Goal: Information Seeking & Learning: Learn about a topic

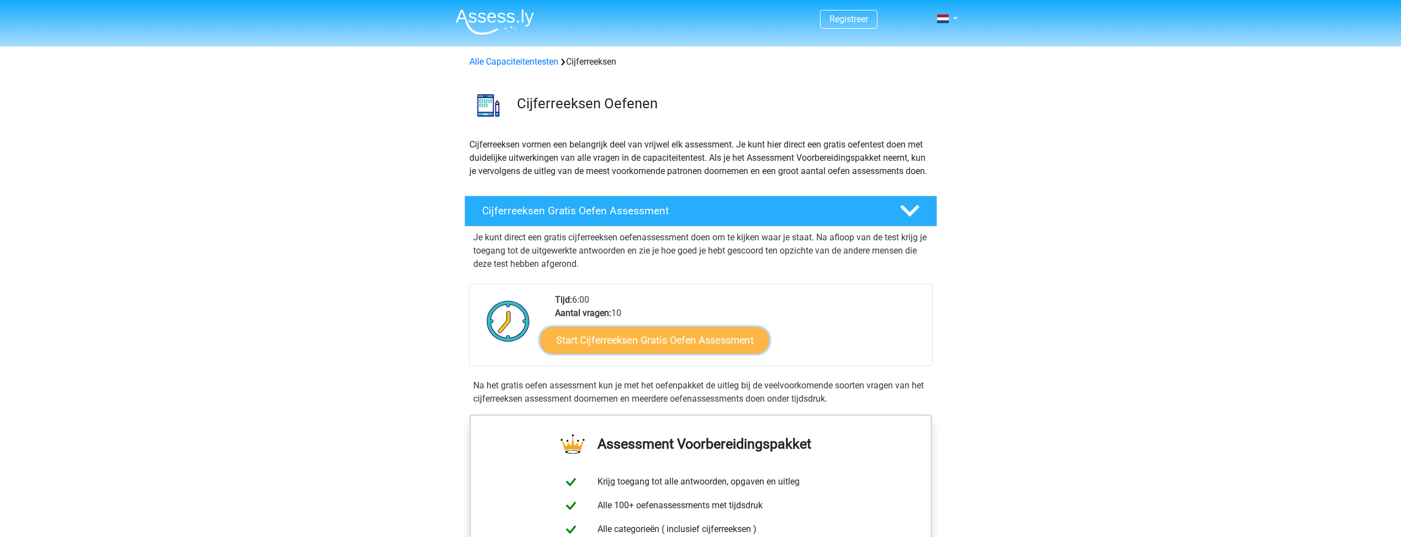
click at [704, 353] on link "Start Cijferreeksen Gratis Oefen Assessment" at bounding box center [654, 339] width 229 height 27
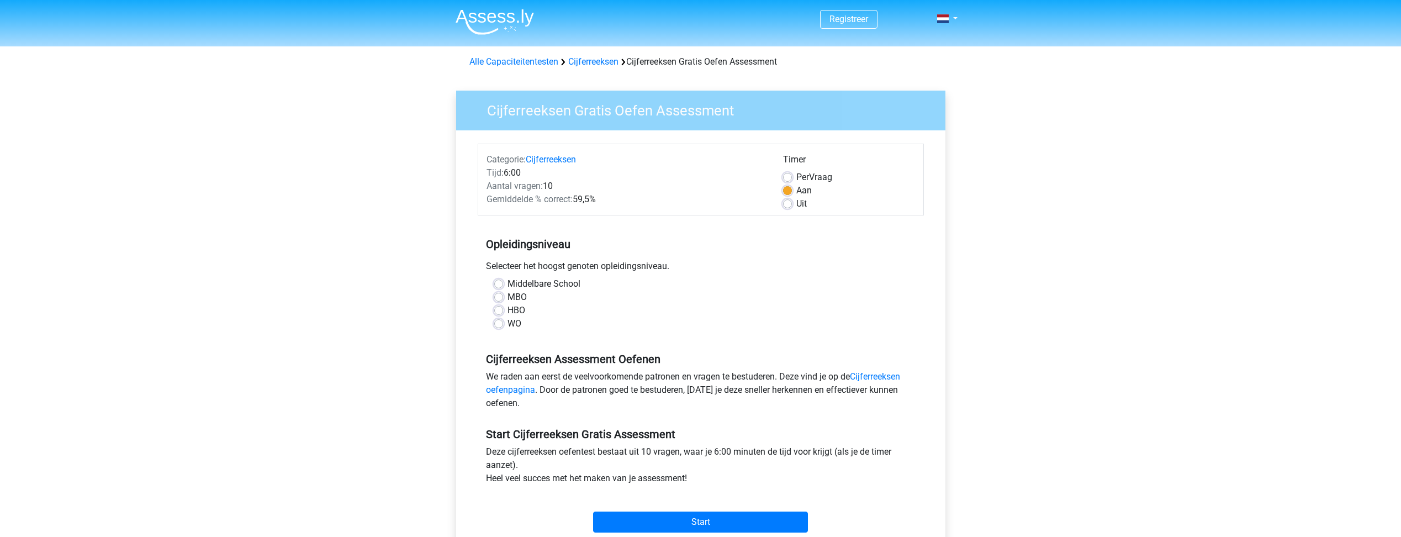
click at [508, 323] on label "WO" at bounding box center [515, 323] width 14 height 13
click at [499, 323] on input "WO" at bounding box center [498, 322] width 9 height 11
radio input "true"
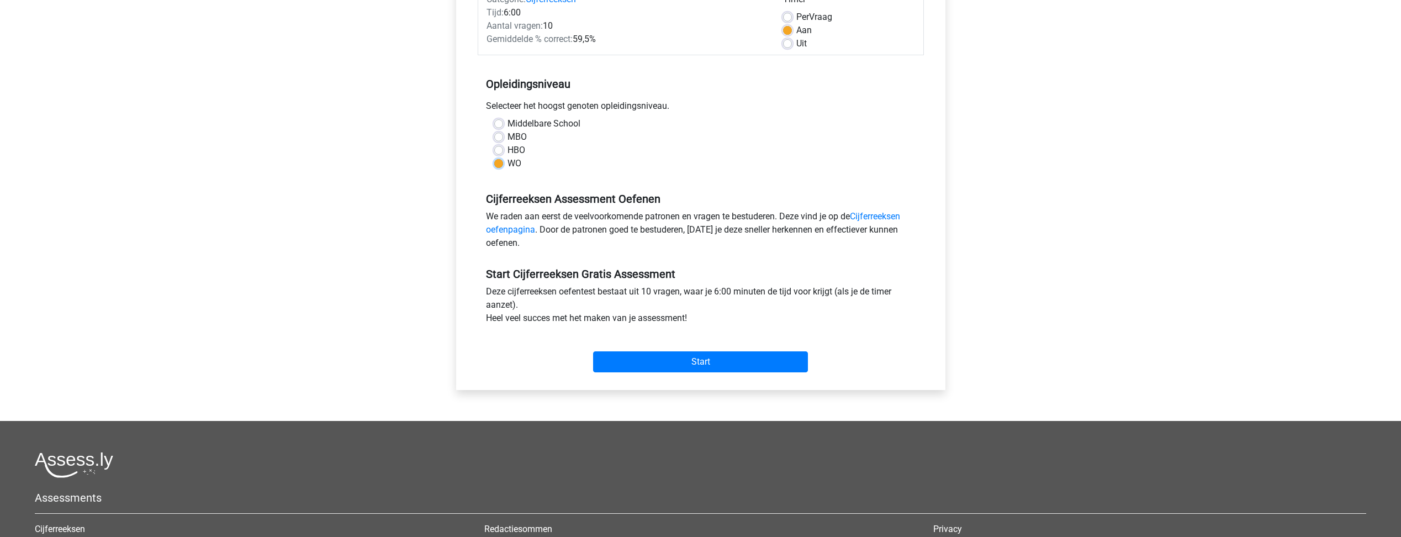
scroll to position [166, 0]
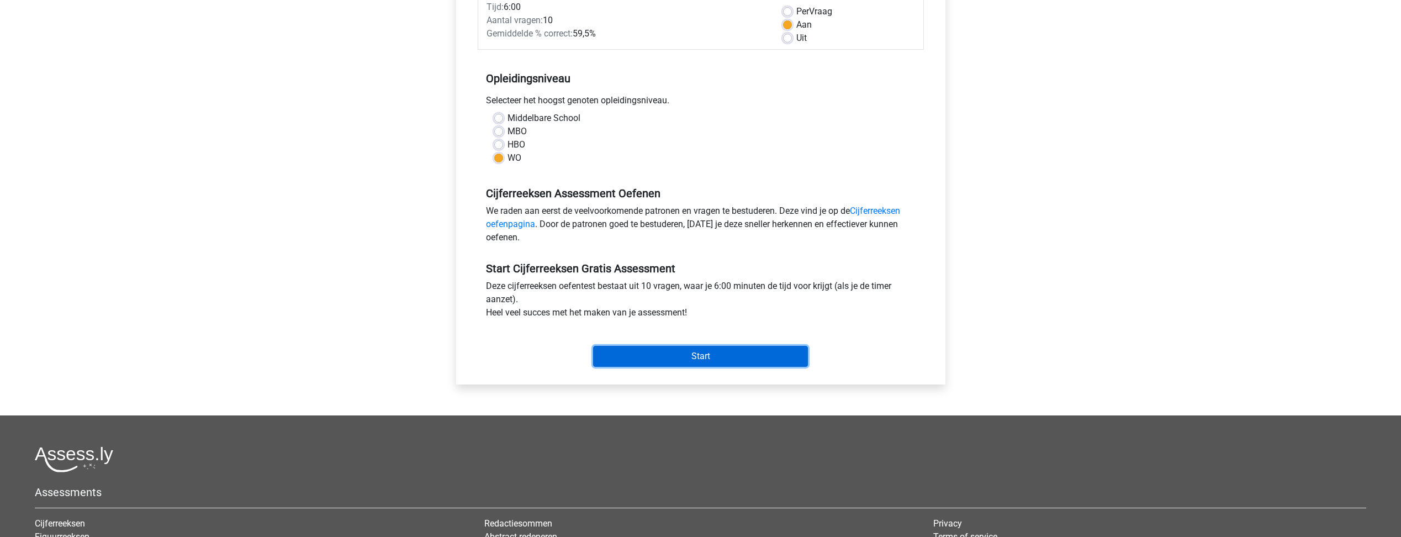
click at [708, 358] on input "Start" at bounding box center [700, 356] width 215 height 21
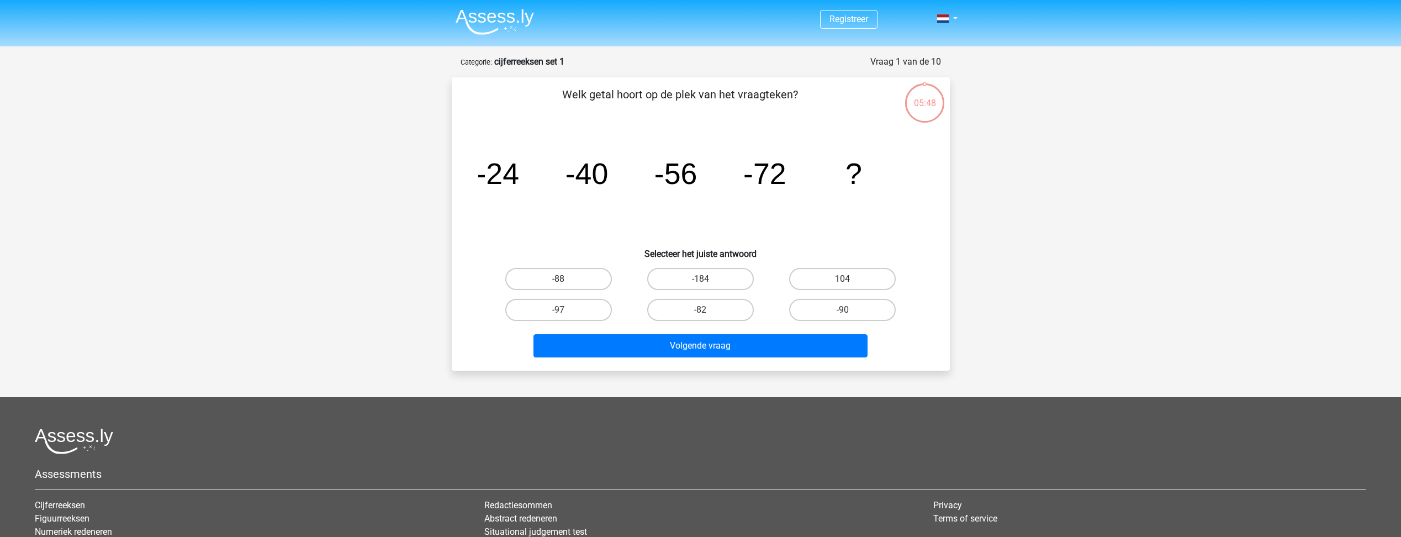
click at [586, 276] on label "-88" at bounding box center [558, 279] width 107 height 22
click at [566, 279] on input "-88" at bounding box center [561, 282] width 7 height 7
radio input "true"
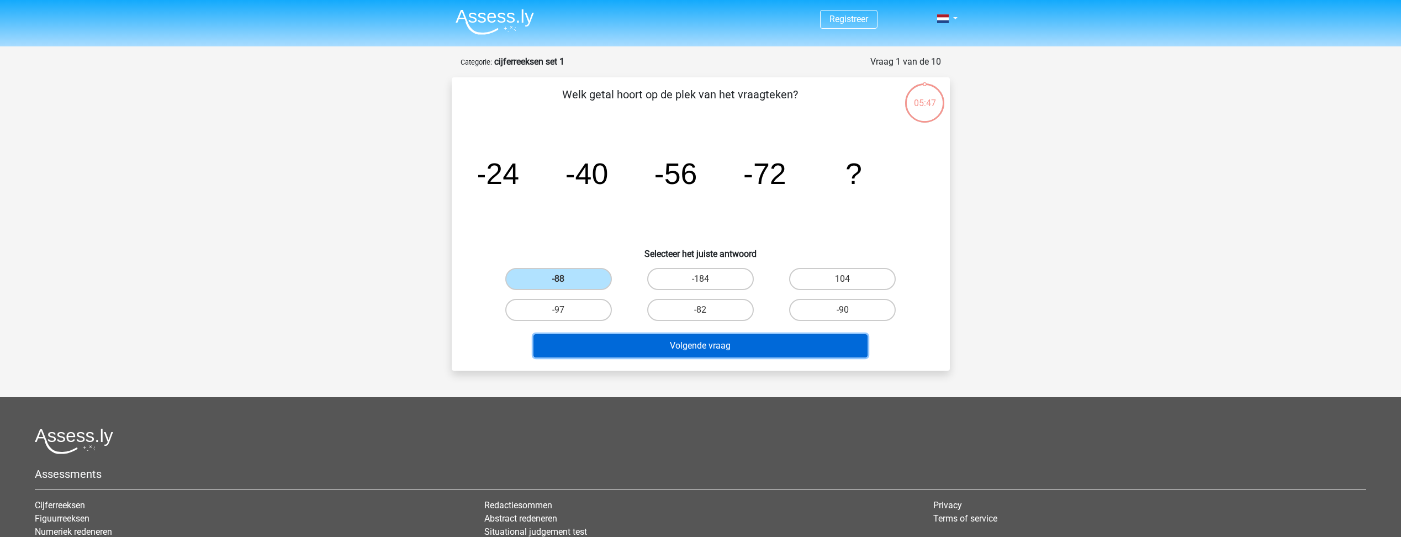
click at [709, 341] on button "Volgende vraag" at bounding box center [701, 345] width 334 height 23
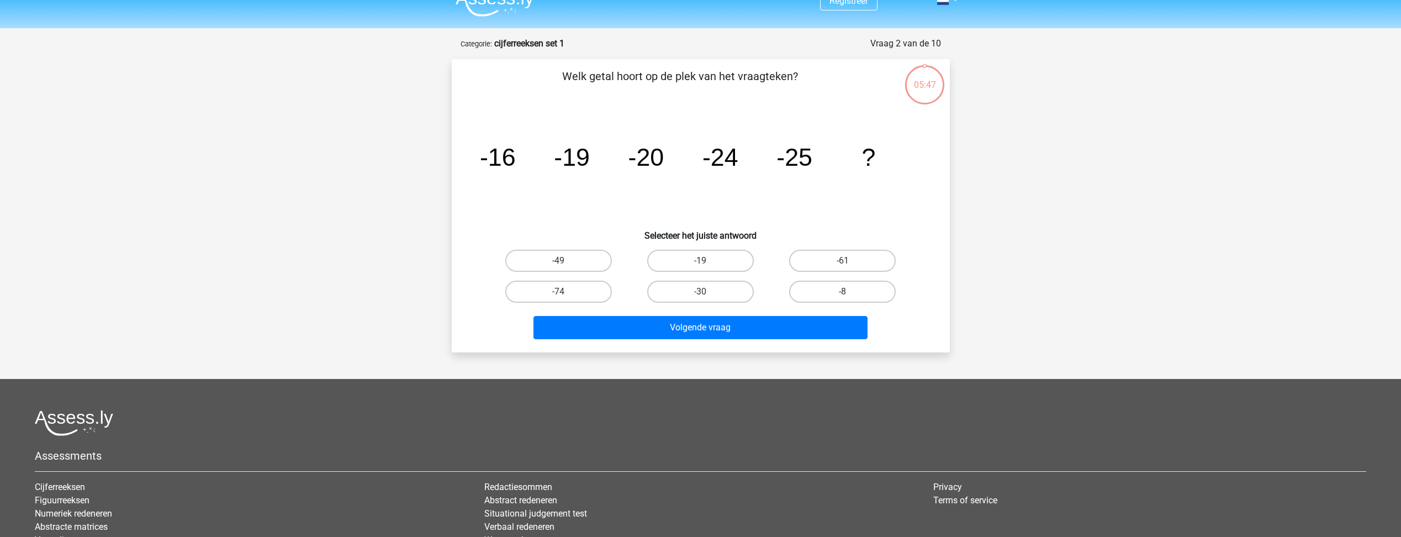
scroll to position [55, 0]
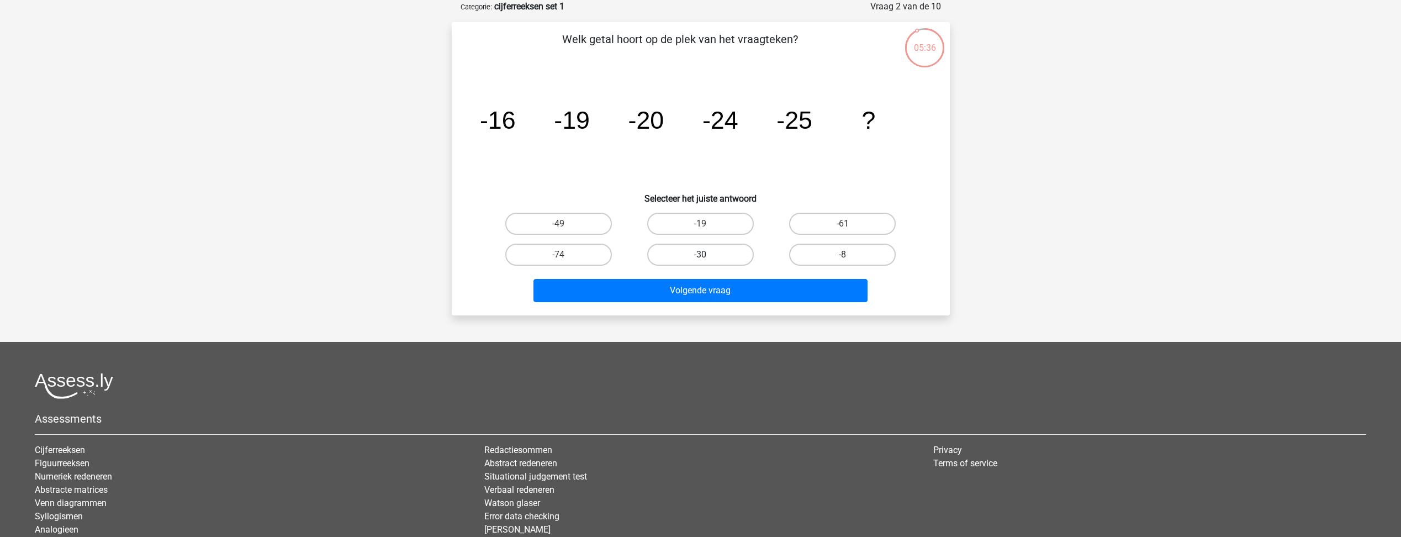
click at [729, 257] on label "-30" at bounding box center [700, 255] width 107 height 22
click at [708, 257] on input "-30" at bounding box center [703, 258] width 7 height 7
radio input "true"
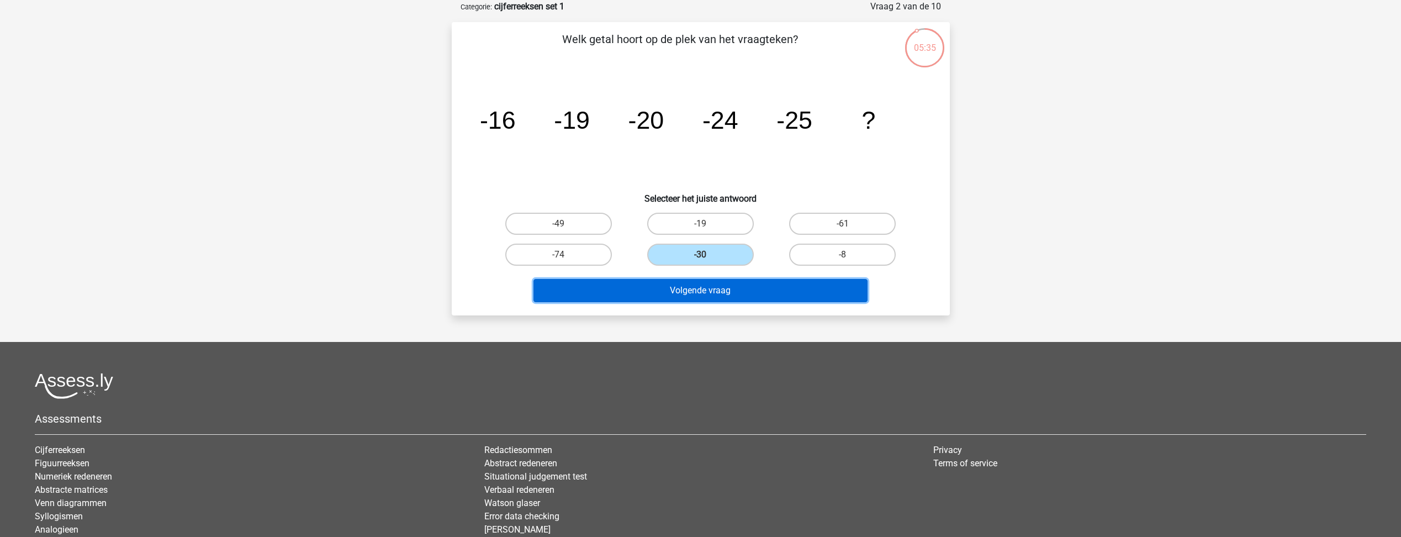
click at [731, 294] on button "Volgende vraag" at bounding box center [701, 290] width 334 height 23
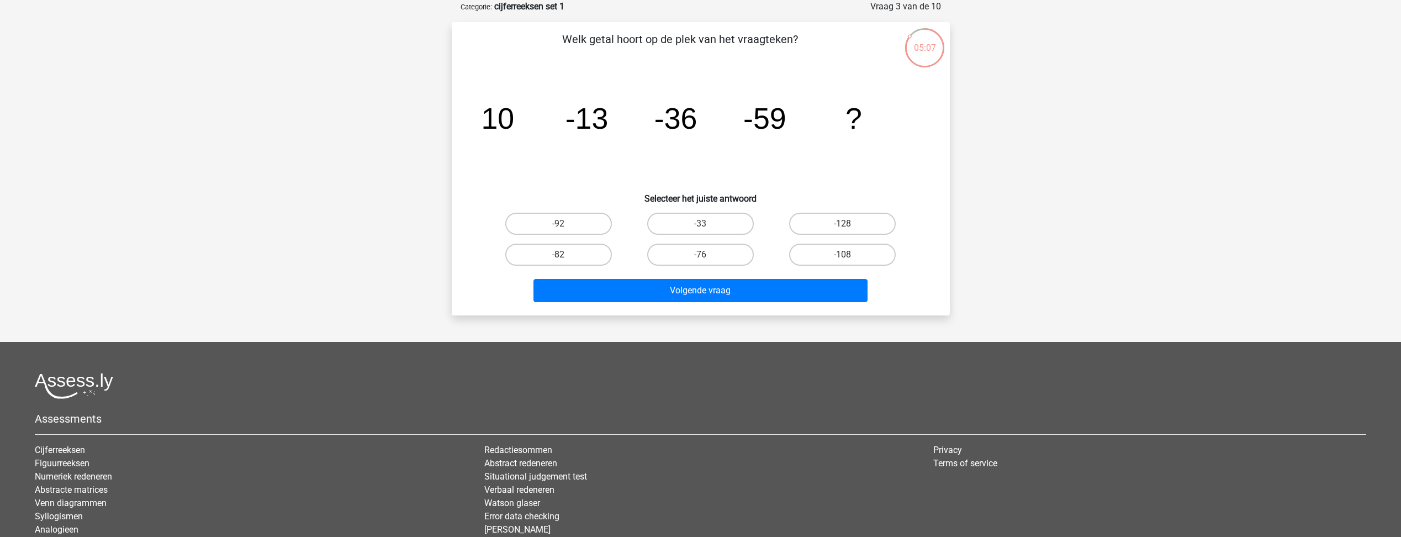
click at [586, 249] on label "-82" at bounding box center [558, 255] width 107 height 22
click at [566, 255] on input "-82" at bounding box center [561, 258] width 7 height 7
radio input "true"
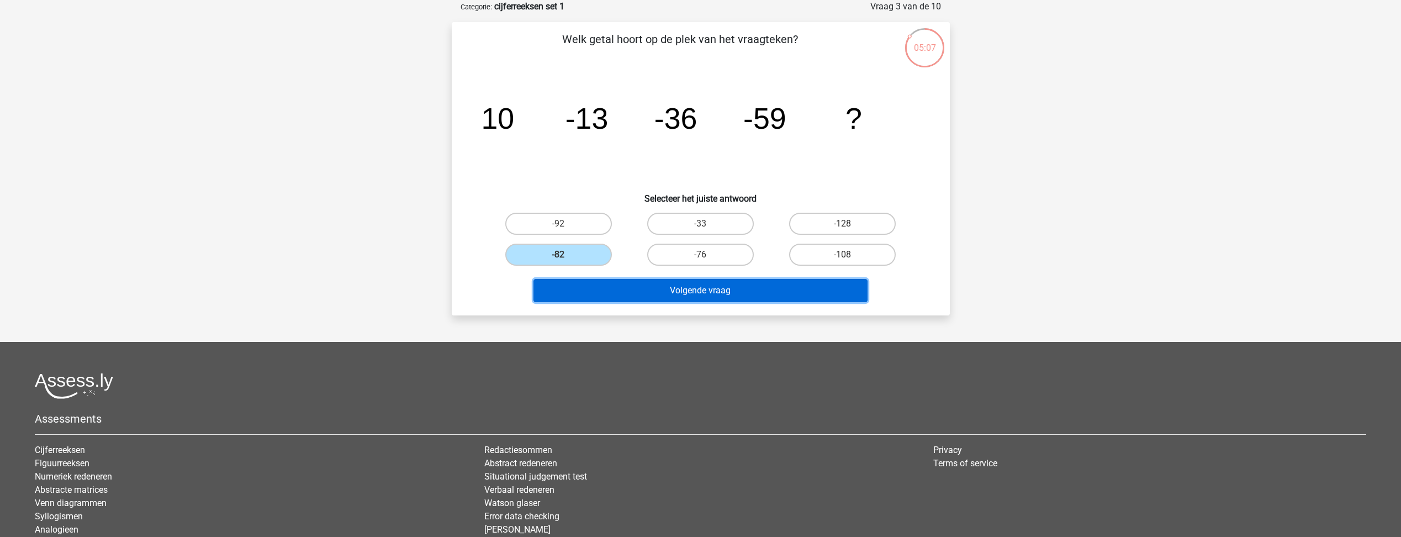
click at [684, 300] on button "Volgende vraag" at bounding box center [701, 290] width 334 height 23
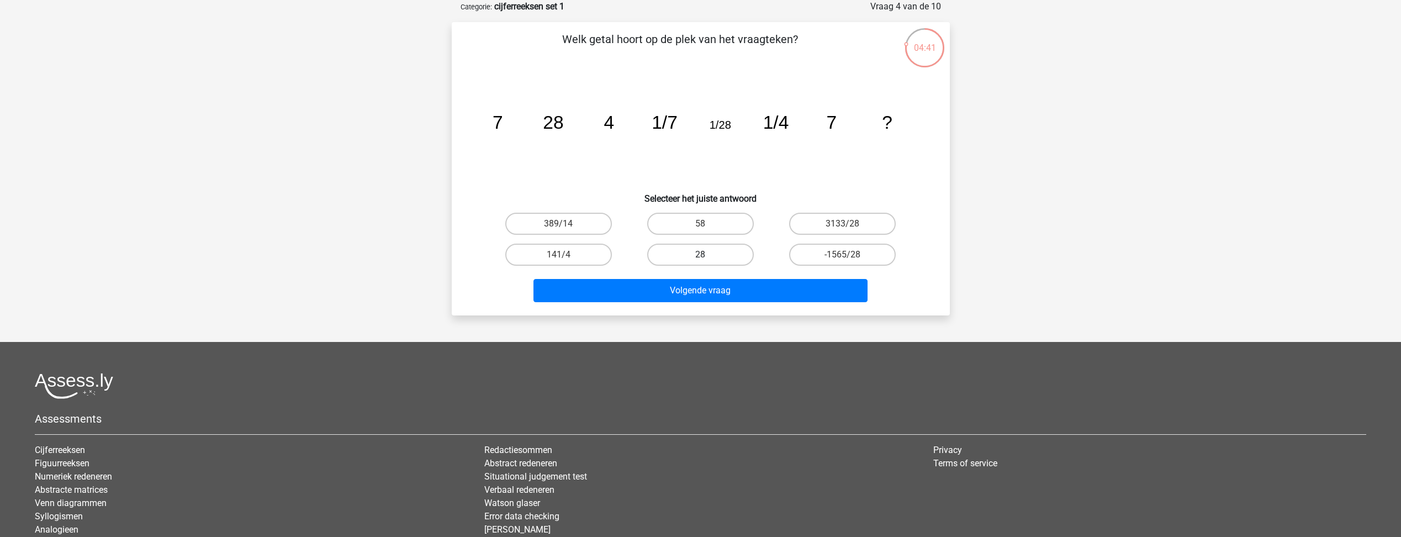
click at [725, 250] on label "28" at bounding box center [700, 255] width 107 height 22
click at [708, 255] on input "28" at bounding box center [703, 258] width 7 height 7
radio input "true"
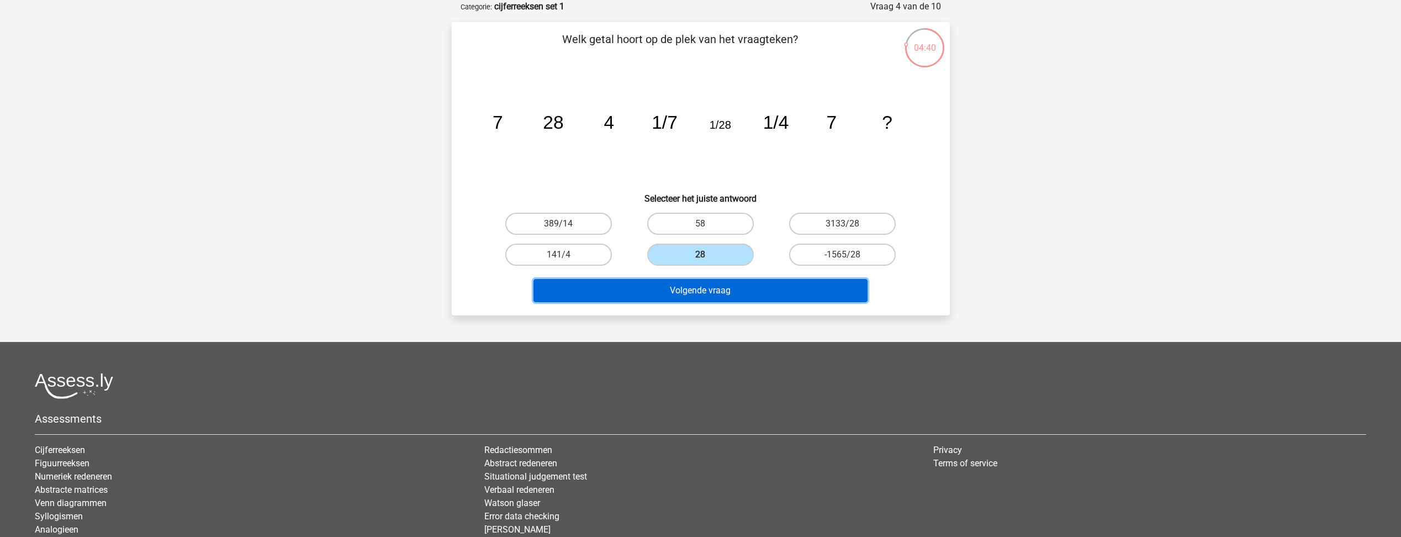
click at [736, 283] on button "Volgende vraag" at bounding box center [701, 290] width 334 height 23
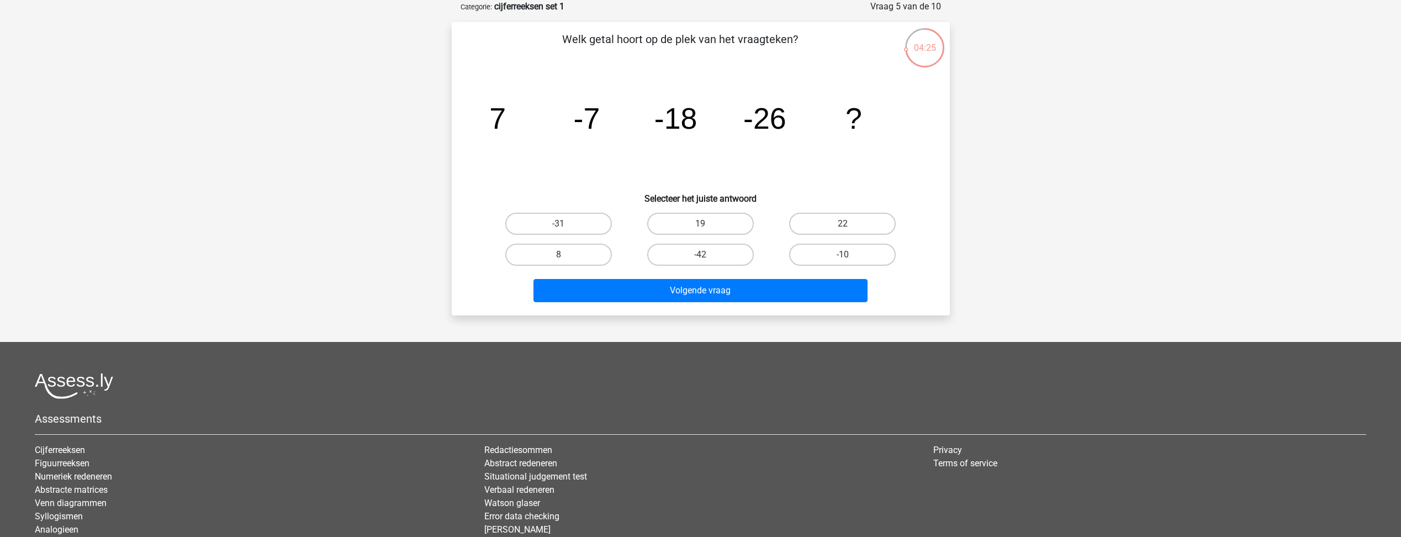
click at [666, 134] on tspan "-18" at bounding box center [675, 118] width 43 height 33
click at [698, 249] on label "-42" at bounding box center [700, 255] width 107 height 22
click at [700, 255] on input "-42" at bounding box center [703, 258] width 7 height 7
radio input "true"
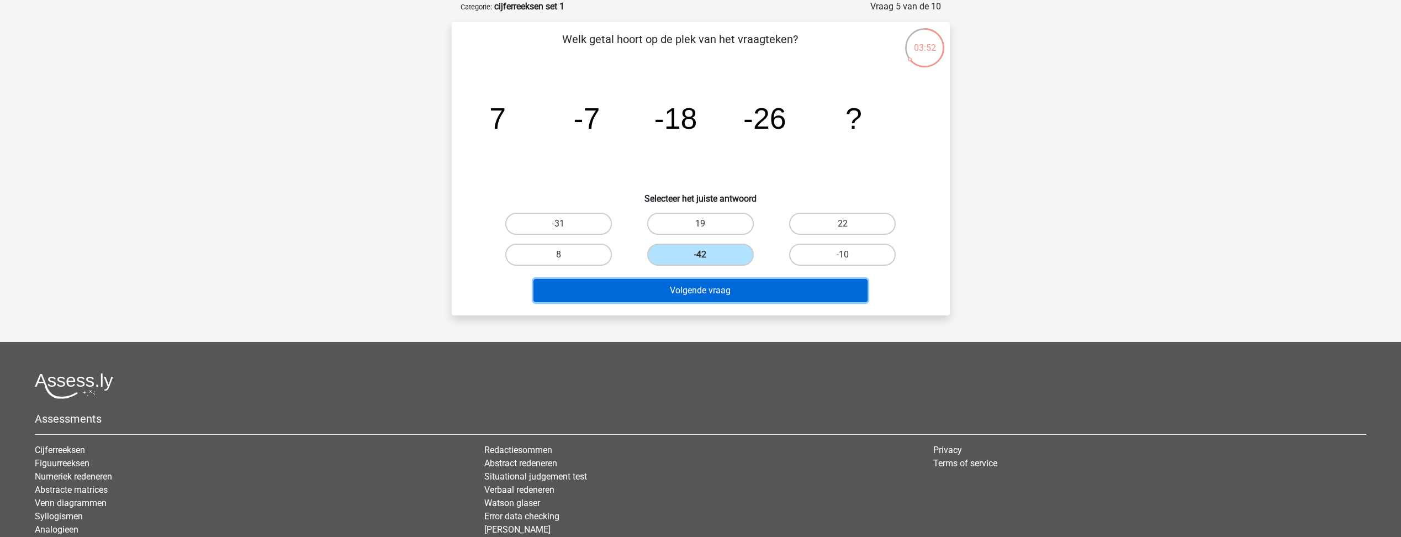
click at [710, 284] on button "Volgende vraag" at bounding box center [701, 290] width 334 height 23
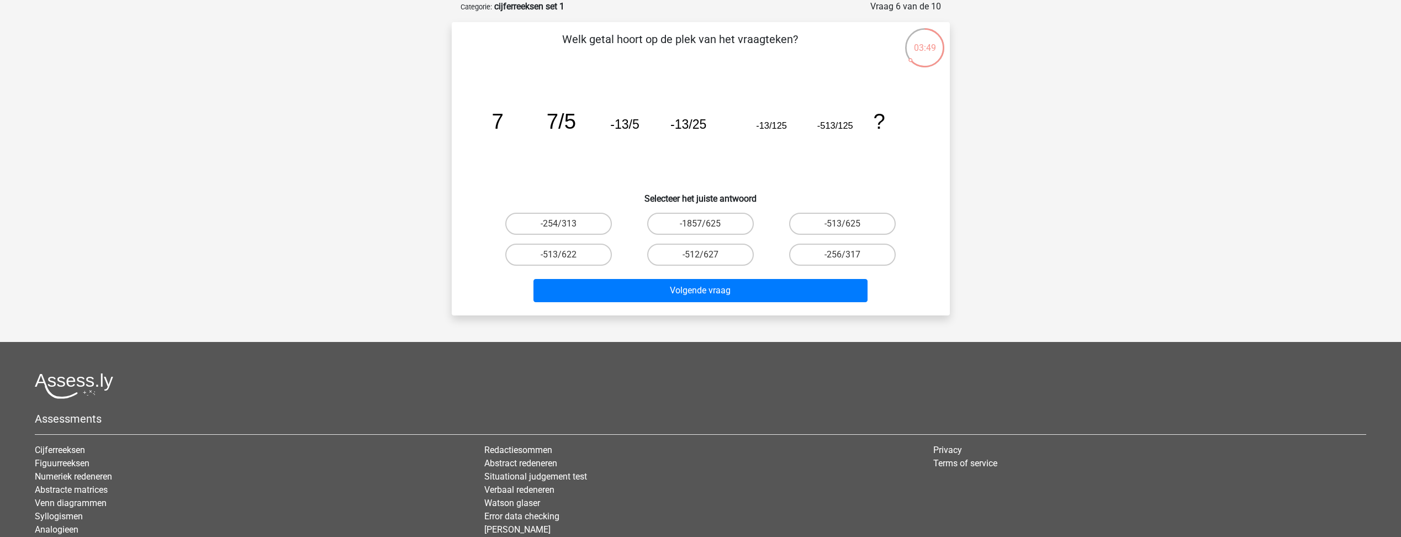
click at [585, 157] on icon "image/svg+xml 7 7/5 -13/5 -13/25 -13/125 -513/125 ?" at bounding box center [700, 129] width 445 height 112
click at [710, 225] on label "-1857/625" at bounding box center [700, 224] width 107 height 22
click at [708, 225] on input "-1857/625" at bounding box center [703, 227] width 7 height 7
radio input "true"
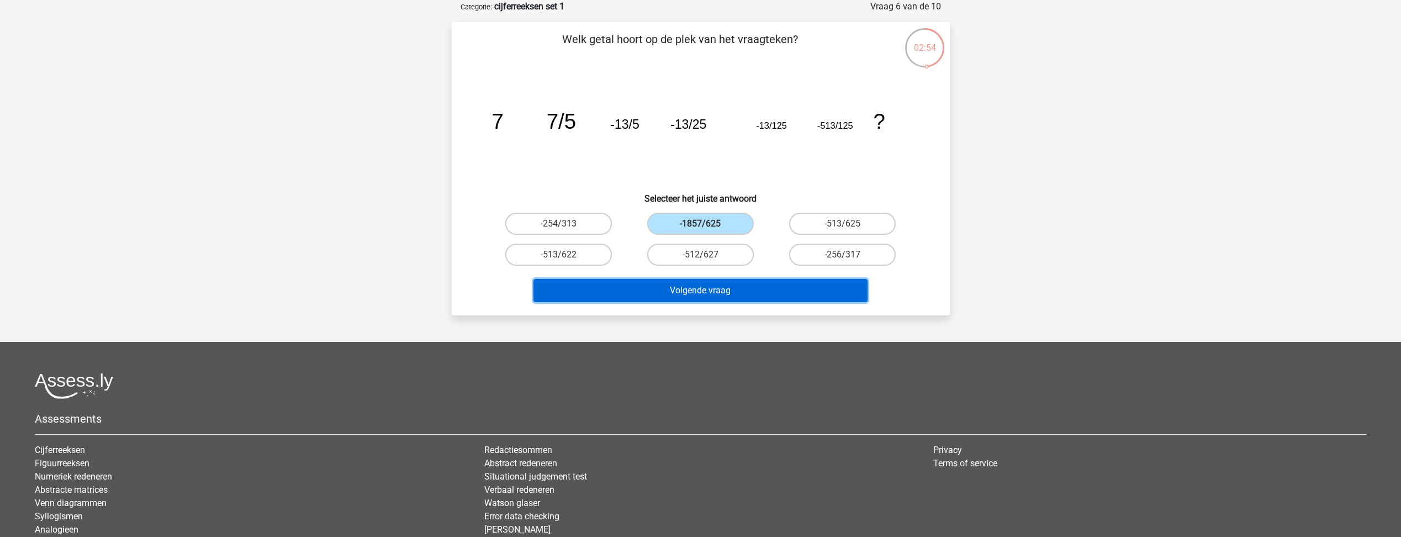
click at [735, 288] on button "Volgende vraag" at bounding box center [701, 290] width 334 height 23
click at [748, 289] on button "Volgende vraag" at bounding box center [701, 290] width 334 height 23
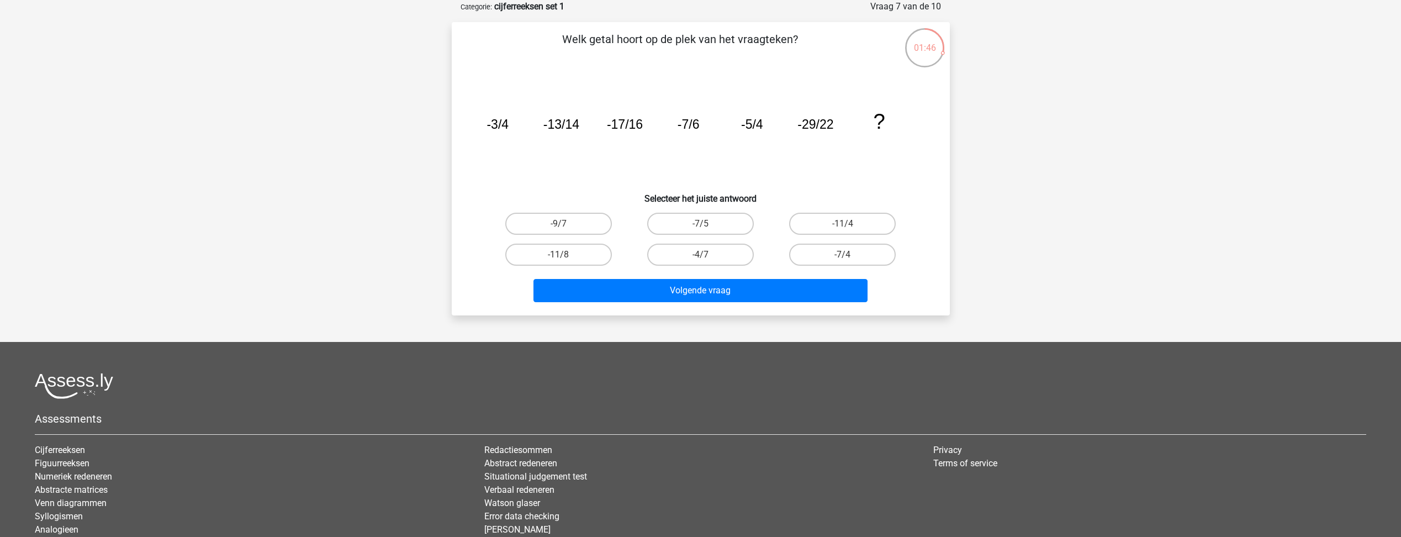
click at [842, 159] on icon "image/svg+xml -3/4 -13/14 -17/16 -7/6 -5/4 -29/22 ?" at bounding box center [700, 129] width 445 height 112
click at [577, 225] on label "-9/7" at bounding box center [558, 224] width 107 height 22
click at [566, 225] on input "-9/7" at bounding box center [561, 227] width 7 height 7
radio input "true"
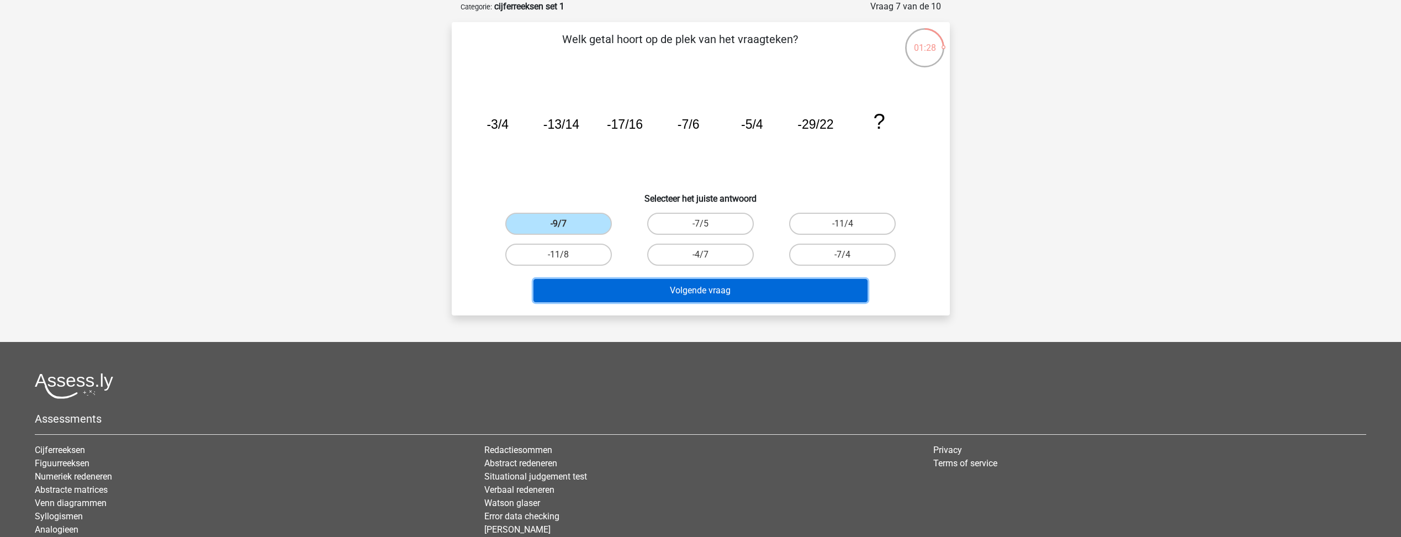
click at [672, 295] on button "Volgende vraag" at bounding box center [701, 290] width 334 height 23
click at [586, 213] on label "-9/7" at bounding box center [558, 224] width 107 height 22
click at [566, 224] on input "-9/7" at bounding box center [561, 227] width 7 height 7
click at [708, 287] on button "Volgende vraag" at bounding box center [701, 290] width 334 height 23
click at [590, 230] on label "-9/7" at bounding box center [558, 224] width 107 height 22
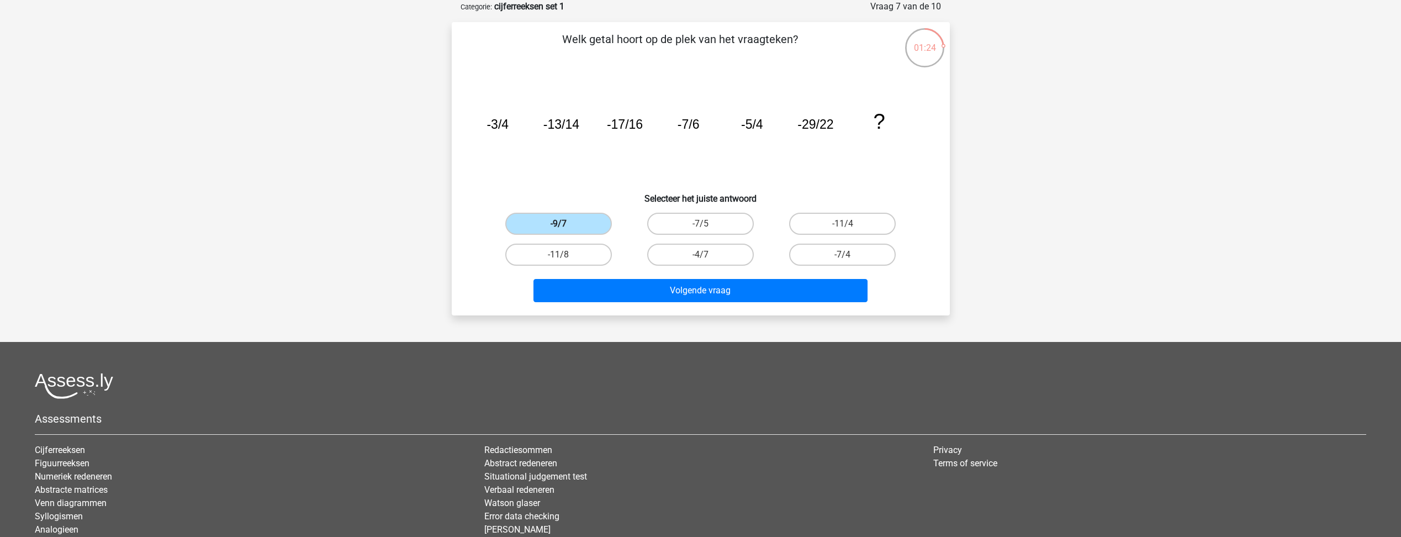
click at [566, 230] on input "-9/7" at bounding box center [561, 227] width 7 height 7
click at [697, 226] on label "-7/5" at bounding box center [700, 224] width 107 height 22
click at [700, 226] on input "-7/5" at bounding box center [703, 227] width 7 height 7
radio input "true"
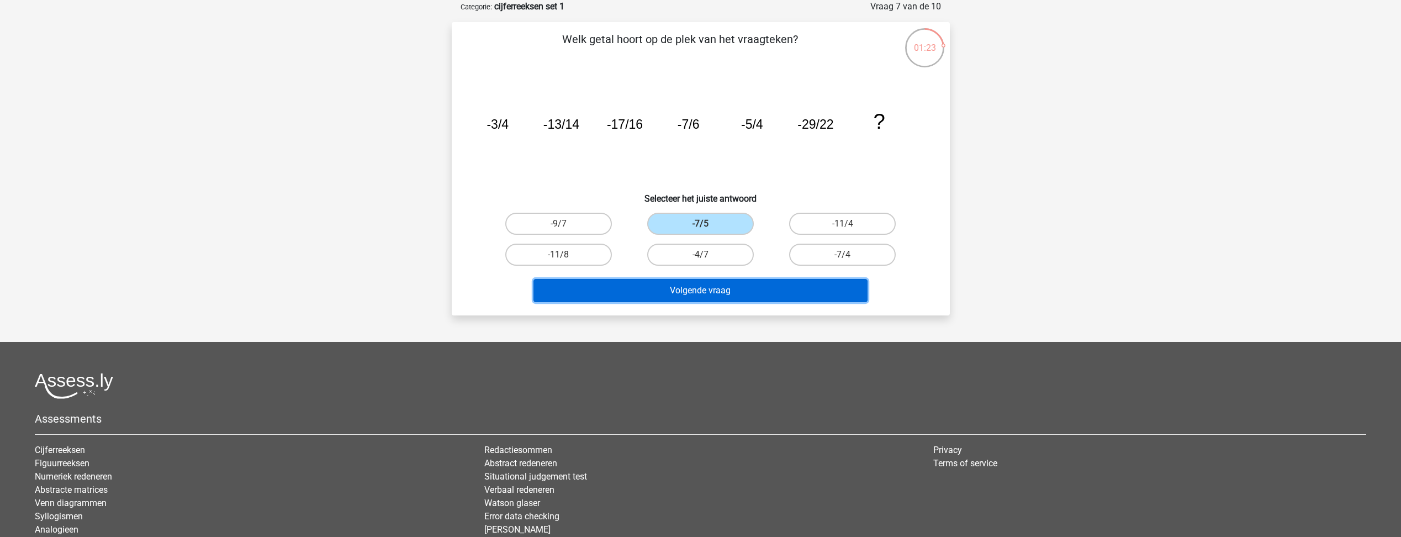
click at [724, 290] on button "Volgende vraag" at bounding box center [701, 290] width 334 height 23
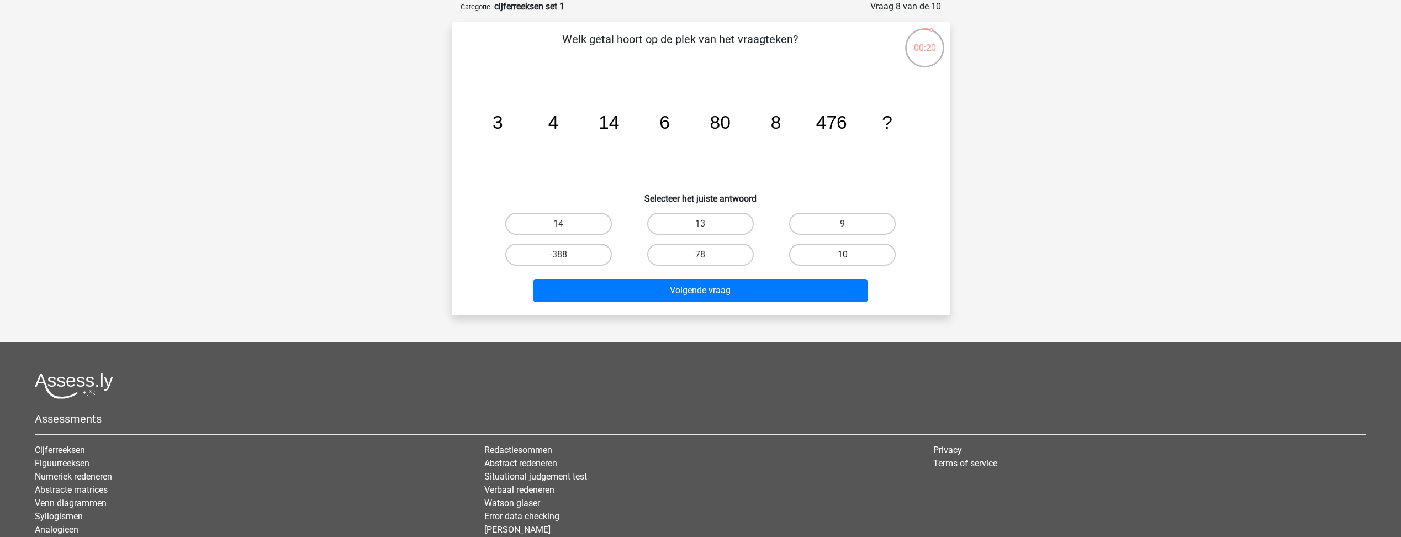
click at [861, 259] on label "10" at bounding box center [842, 255] width 107 height 22
click at [850, 259] on input "10" at bounding box center [846, 258] width 7 height 7
radio input "true"
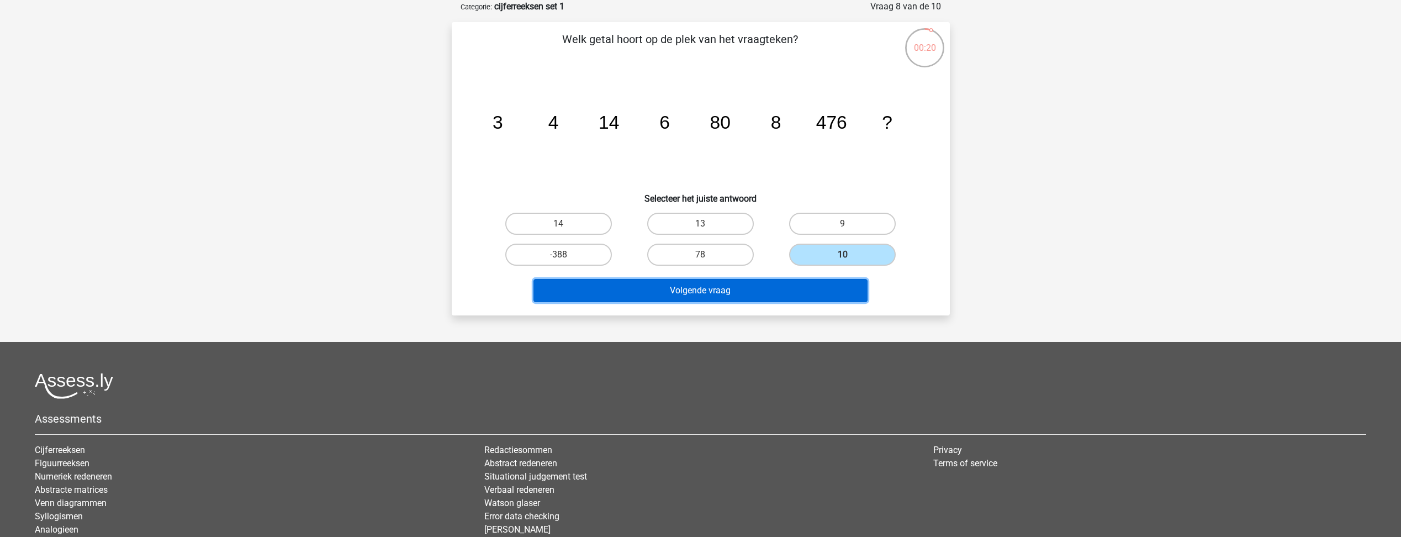
click at [801, 286] on button "Volgende vraag" at bounding box center [701, 290] width 334 height 23
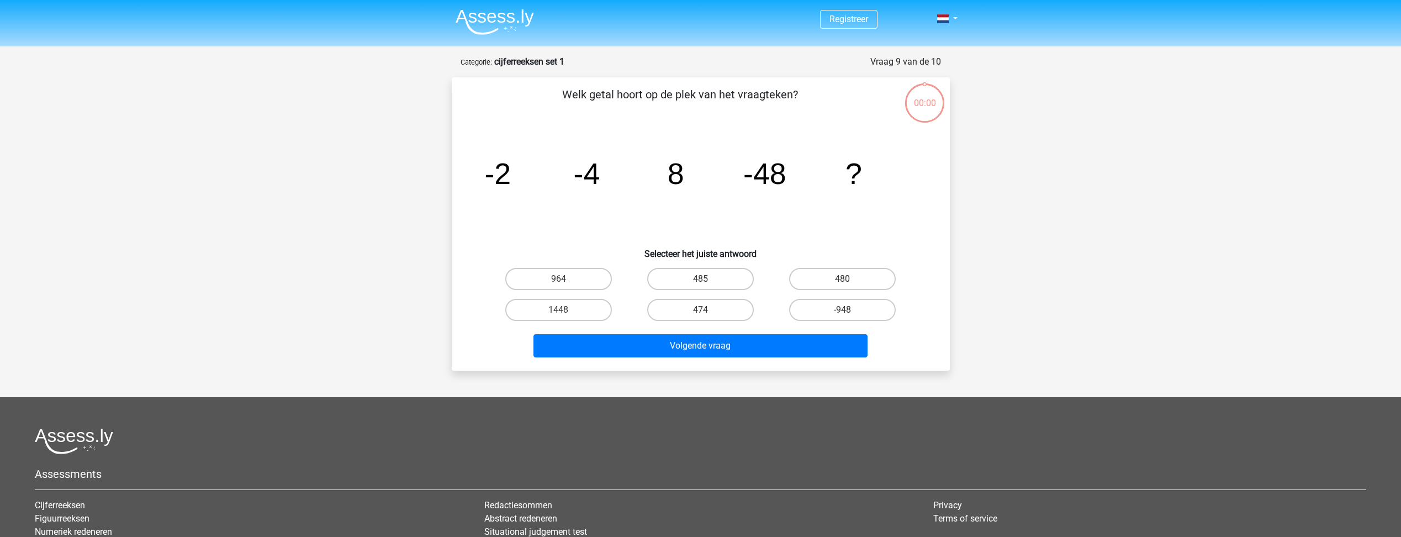
scroll to position [55, 0]
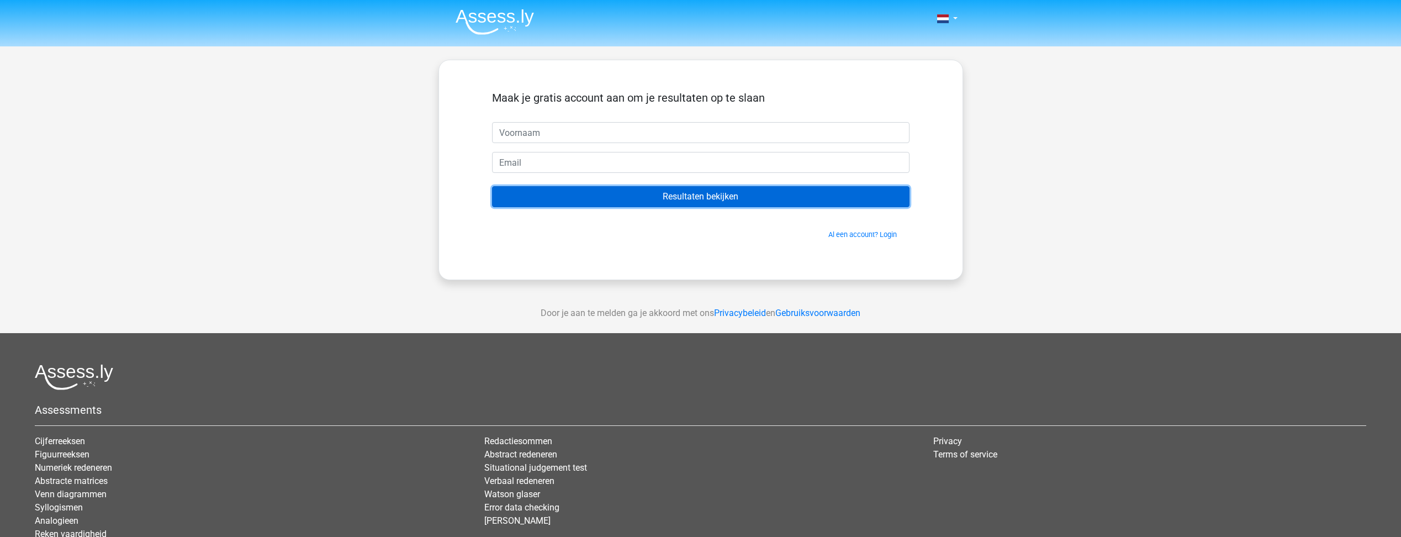
click at [734, 202] on input "Resultaten bekijken" at bounding box center [701, 196] width 418 height 21
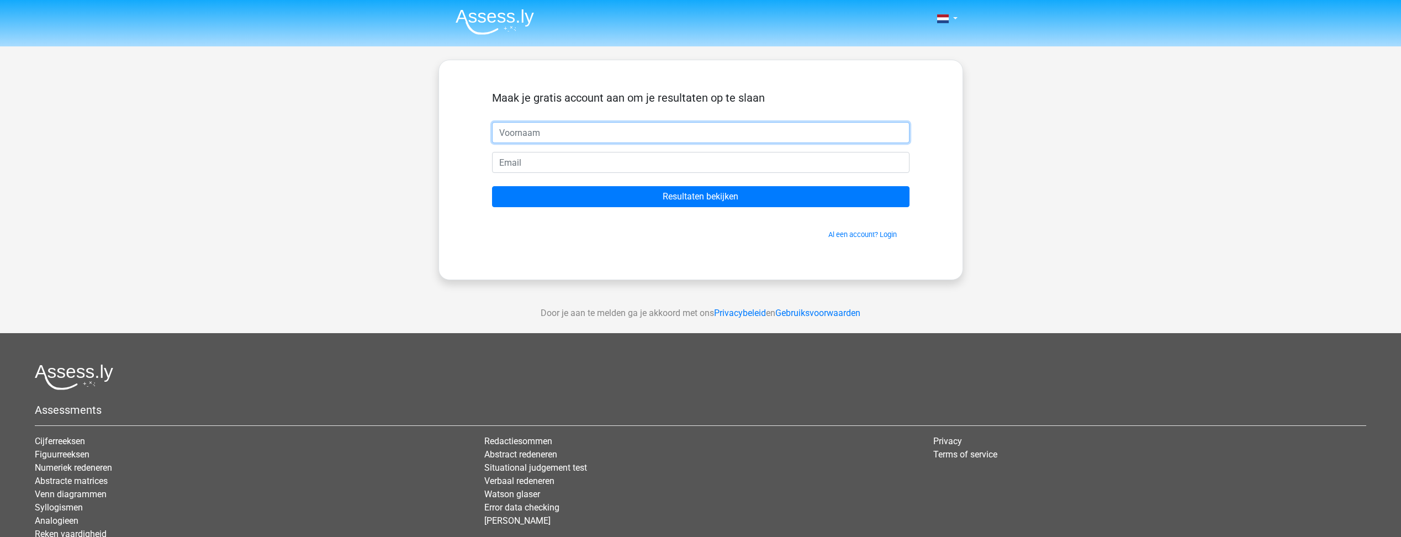
click at [602, 138] on input "text" at bounding box center [701, 132] width 418 height 21
type input "Joris"
click at [553, 162] on input "email" at bounding box center [701, 162] width 418 height 21
type input "joris.aerns@shell.com"
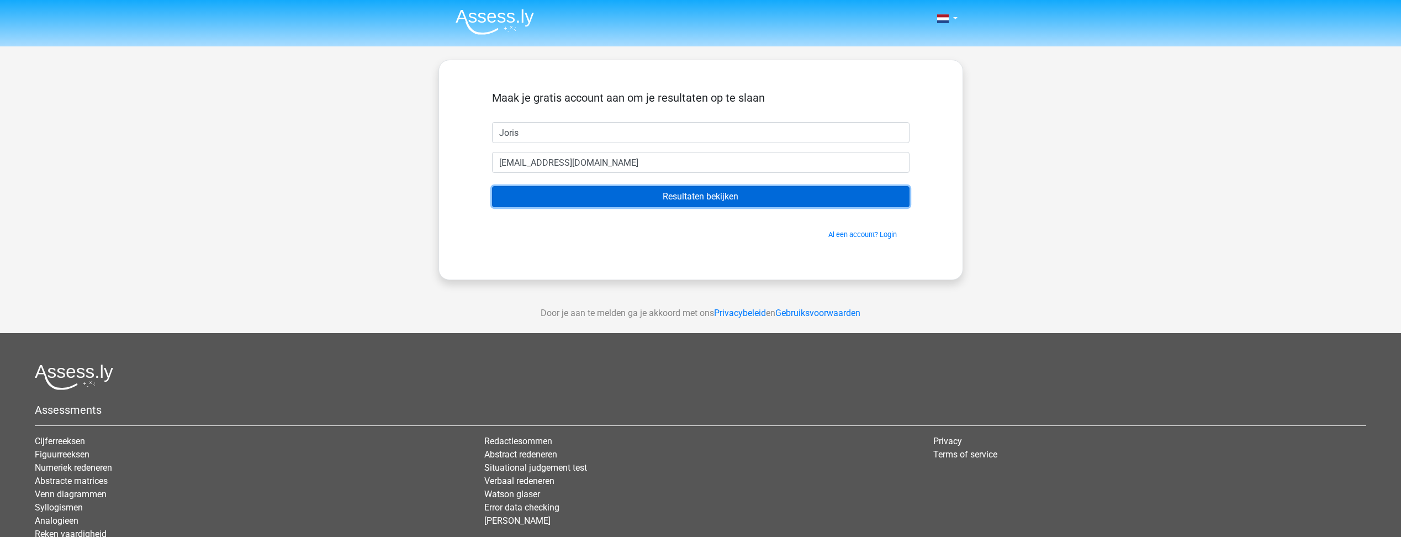
click at [696, 194] on input "Resultaten bekijken" at bounding box center [701, 196] width 418 height 21
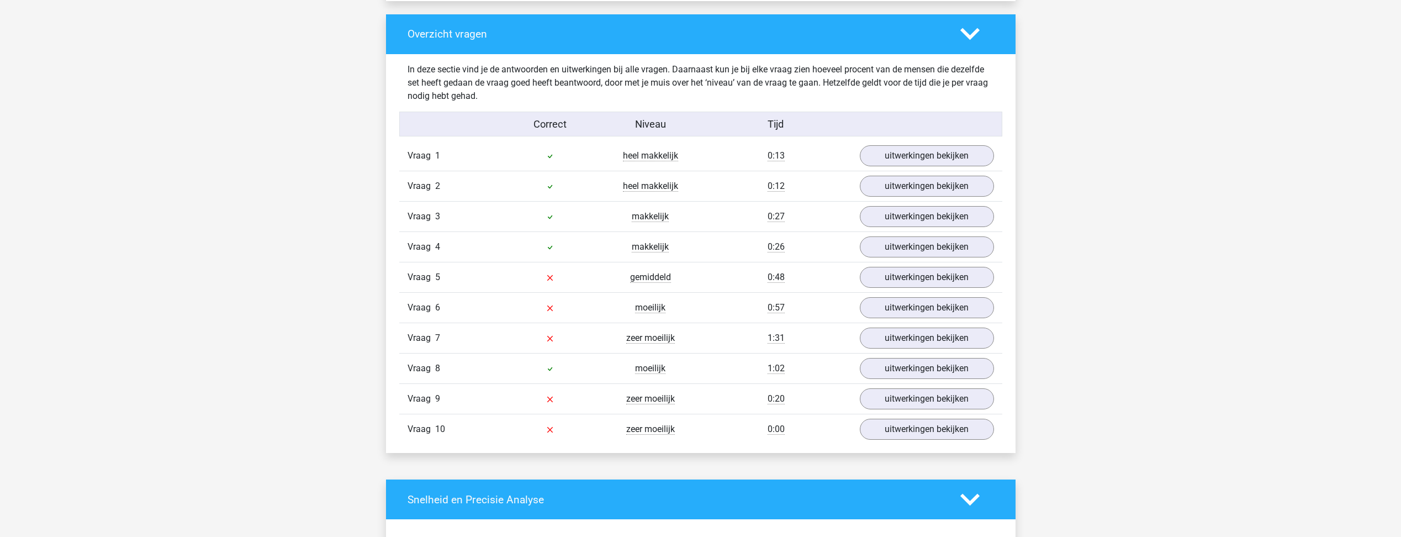
scroll to position [829, 0]
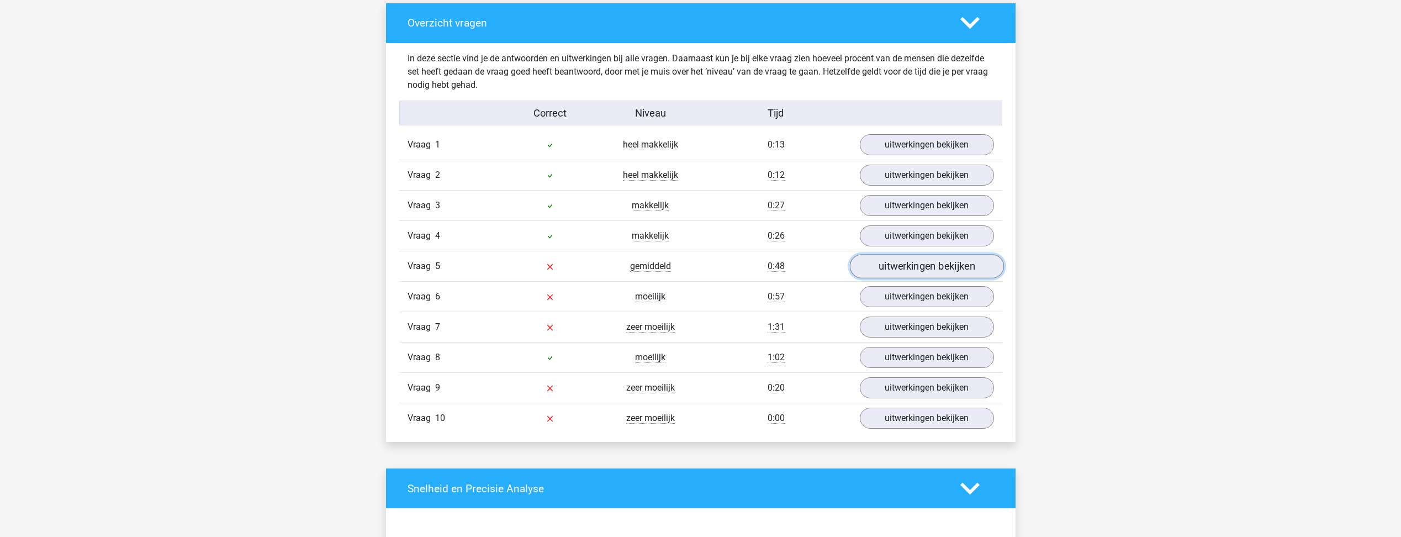
click at [899, 265] on link "uitwerkingen bekijken" at bounding box center [927, 267] width 154 height 24
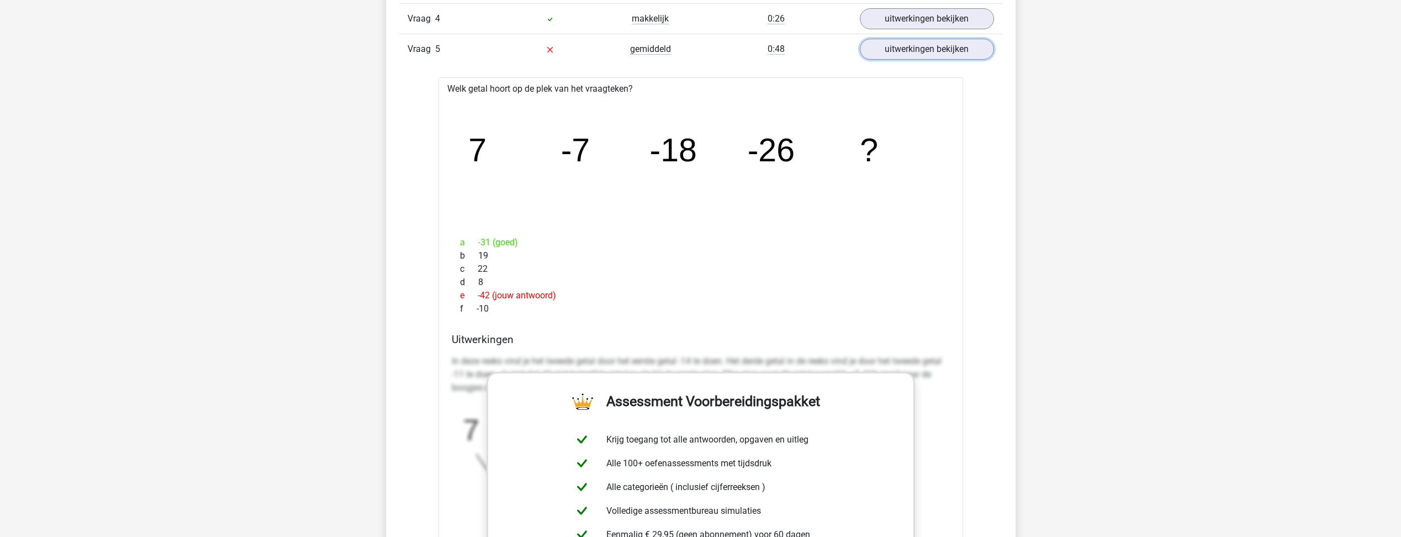
scroll to position [1105, 0]
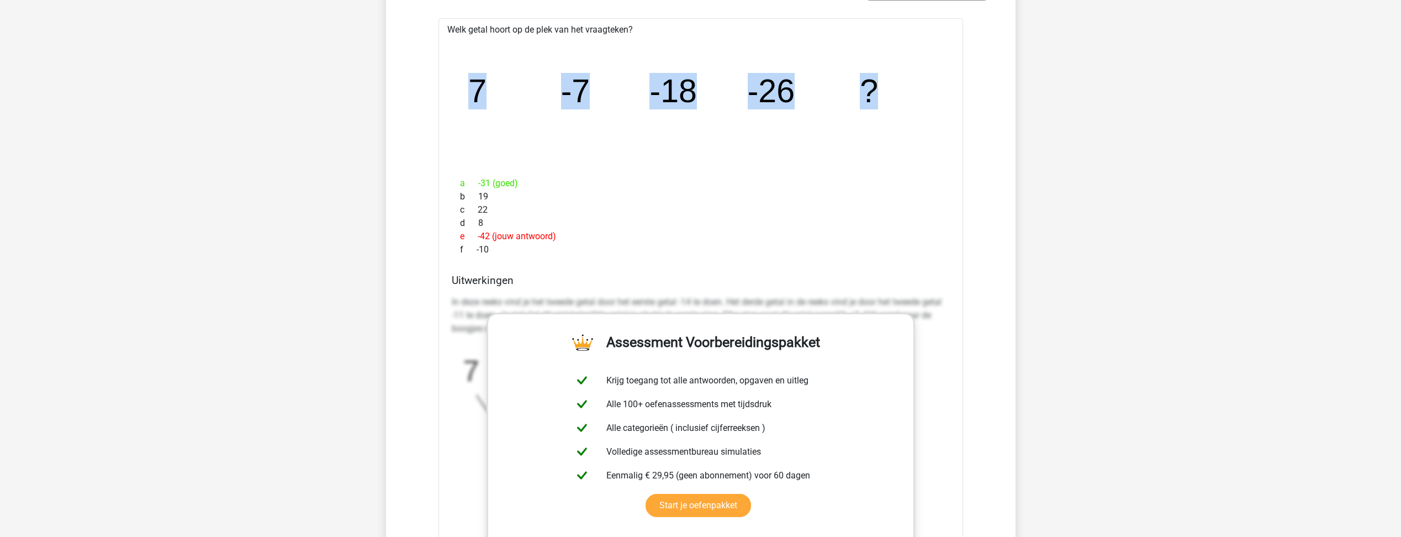
drag, startPoint x: 476, startPoint y: 83, endPoint x: 910, endPoint y: 92, distance: 434.2
click at [910, 92] on icon "image/svg+xml 7 -7 -18 -26 ?" at bounding box center [700, 102] width 489 height 123
drag, startPoint x: 910, startPoint y: 92, endPoint x: 872, endPoint y: 94, distance: 38.2
copy g "7 -7 -18 -26 ?"
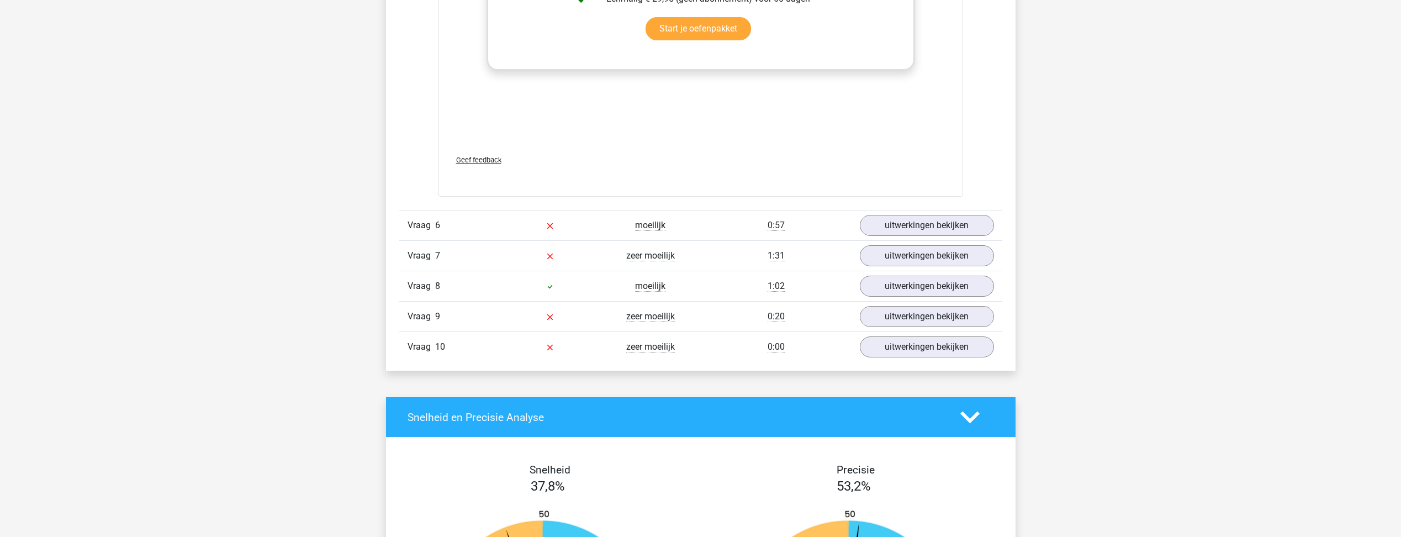
scroll to position [1657, 0]
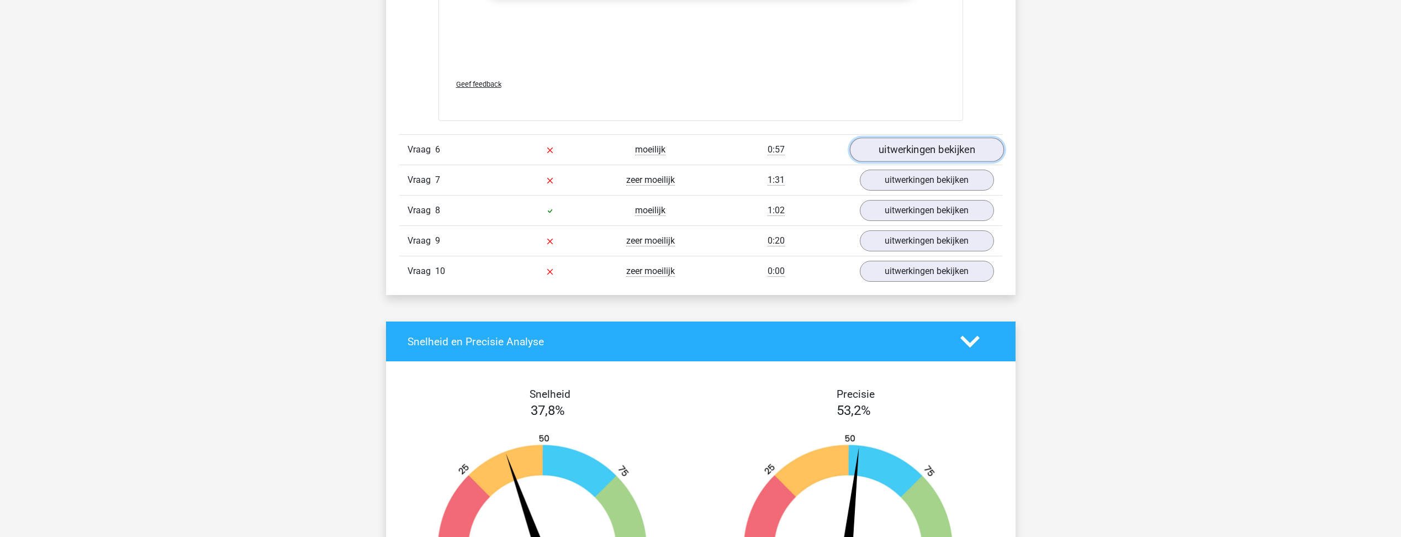
click at [930, 148] on link "uitwerkingen bekijken" at bounding box center [927, 150] width 154 height 24
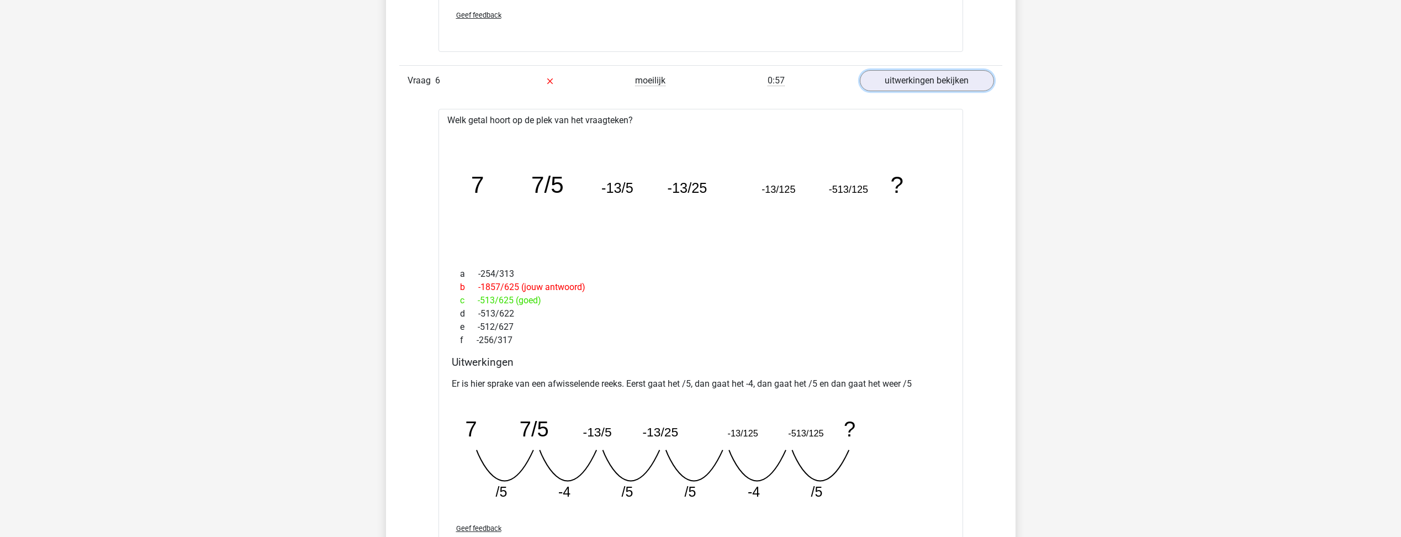
scroll to position [1823, 0]
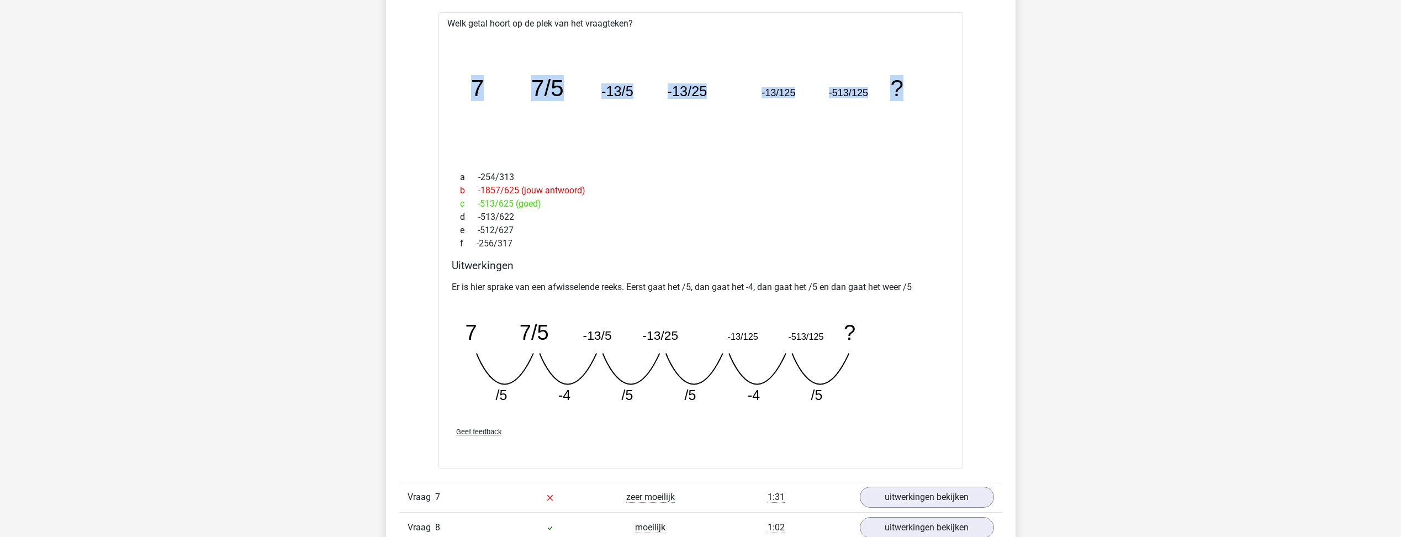
drag, startPoint x: 472, startPoint y: 82, endPoint x: 922, endPoint y: 67, distance: 450.4
click at [922, 67] on icon "image/svg+xml 7 7/5 -13/5 -13/25 -13/125 -513/125 ?" at bounding box center [700, 96] width 489 height 123
drag, startPoint x: 922, startPoint y: 67, endPoint x: 905, endPoint y: 83, distance: 23.5
copy g "7 7/5 -13/5 -13/25 -13/125 -513/125 ?"
click at [761, 145] on icon "image/svg+xml 7 7/5 -13/5 -13/25 -13/125 -513/125 ?" at bounding box center [700, 96] width 489 height 123
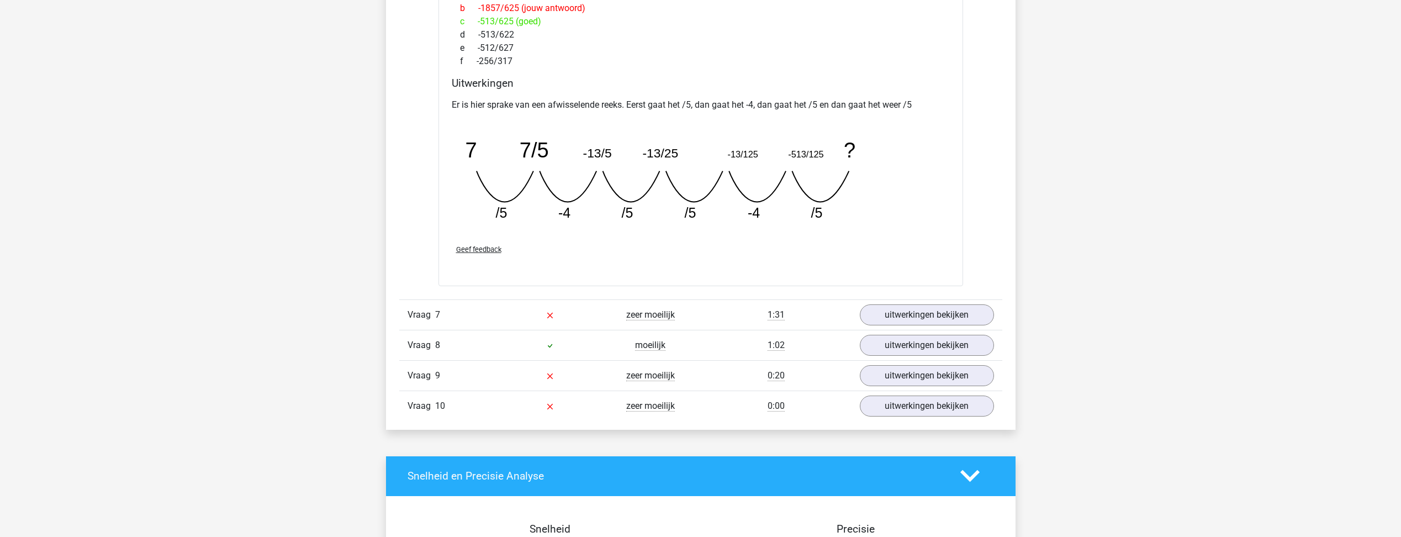
scroll to position [2099, 0]
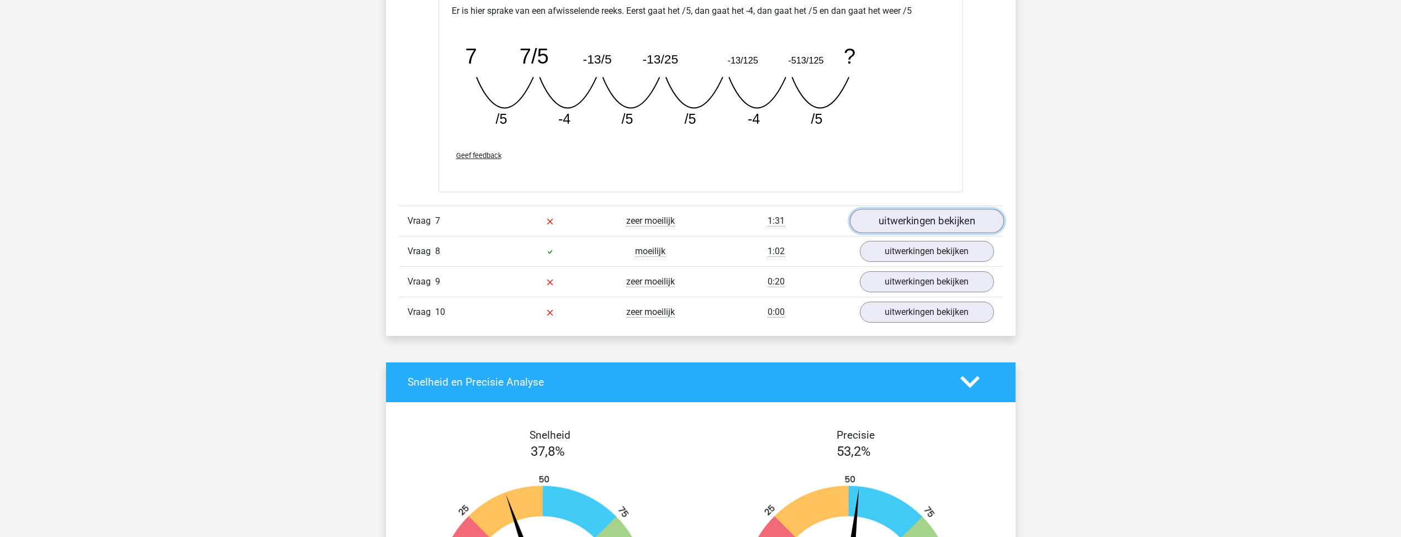
click at [882, 219] on link "uitwerkingen bekijken" at bounding box center [927, 221] width 154 height 24
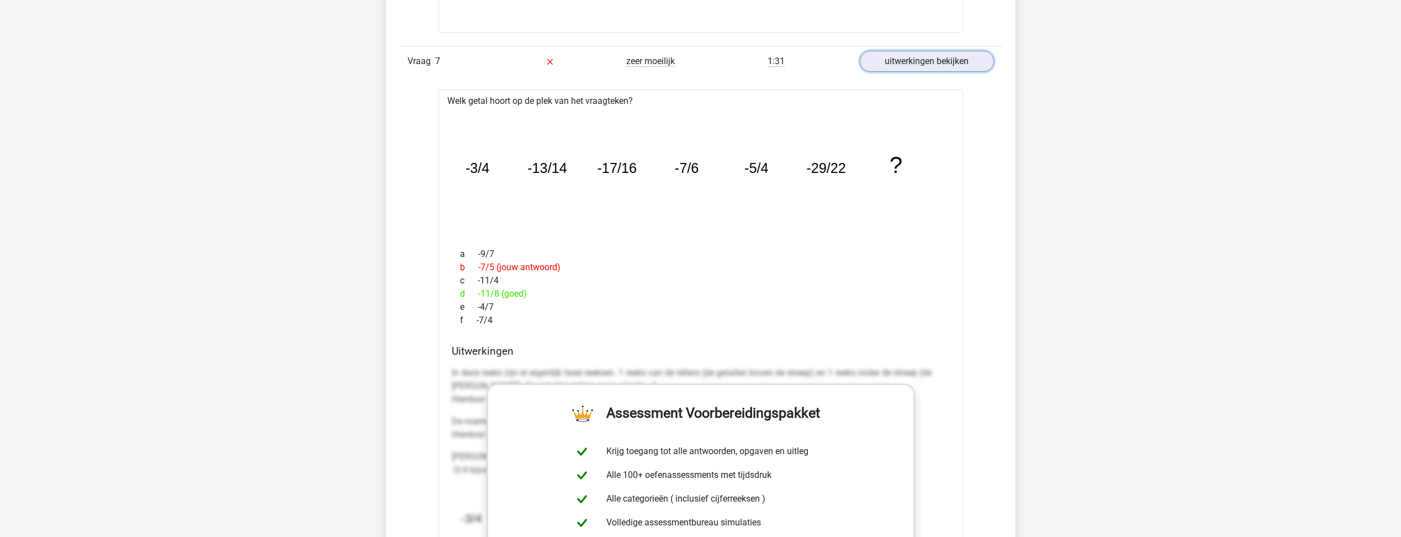
scroll to position [2375, 0]
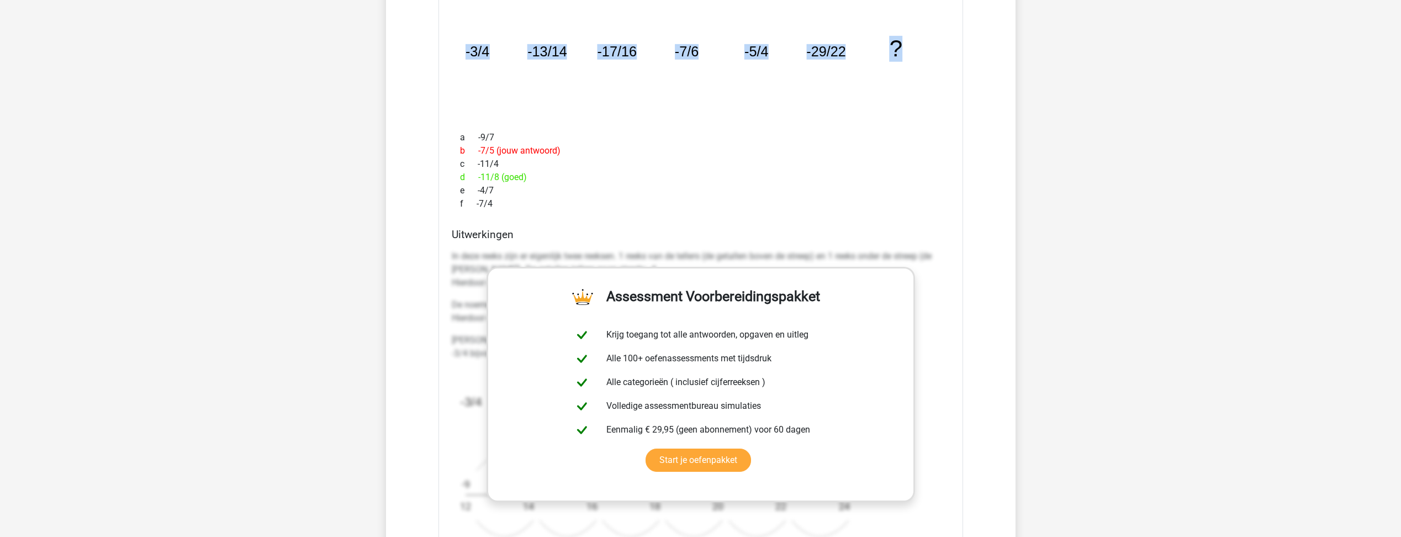
drag, startPoint x: 465, startPoint y: 51, endPoint x: 900, endPoint y: 52, distance: 434.7
click at [900, 52] on g "-3/4 -13/14 -17/16 -7/6 -5/4 -29/22 ?" at bounding box center [684, 49] width 438 height 26
copy g "-3/4 -13/14 -17/16 -7/6 -5/4 -29/22 ?"
click at [709, 173] on div "d -11/8 (goed)" at bounding box center [701, 177] width 498 height 13
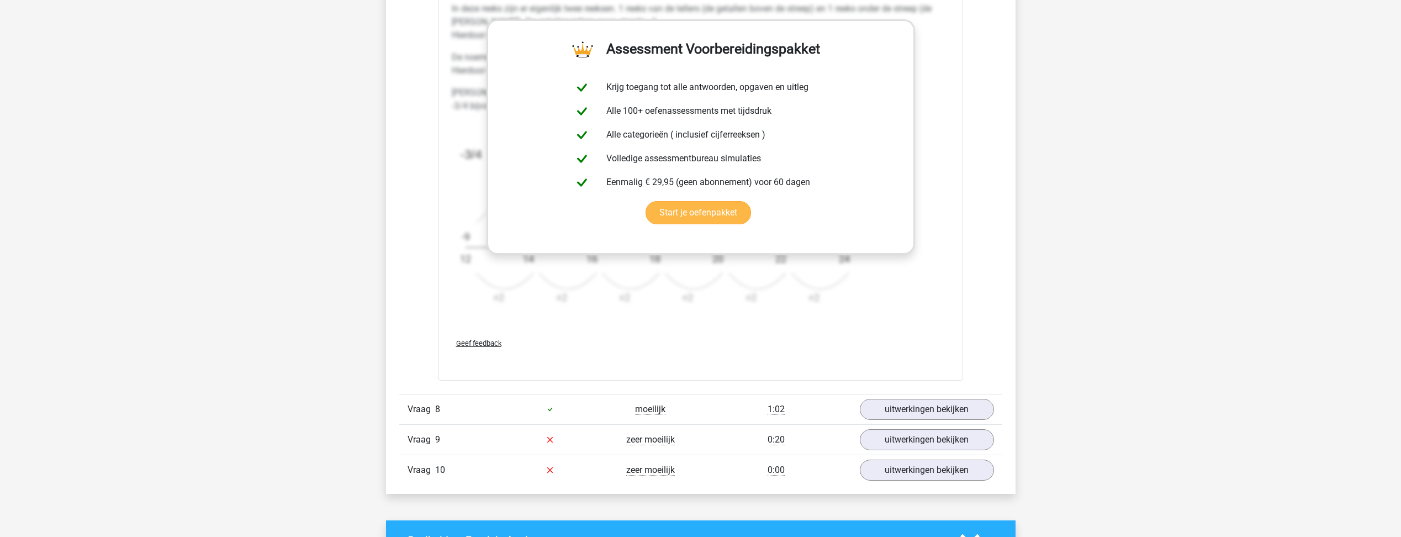
scroll to position [2762, 0]
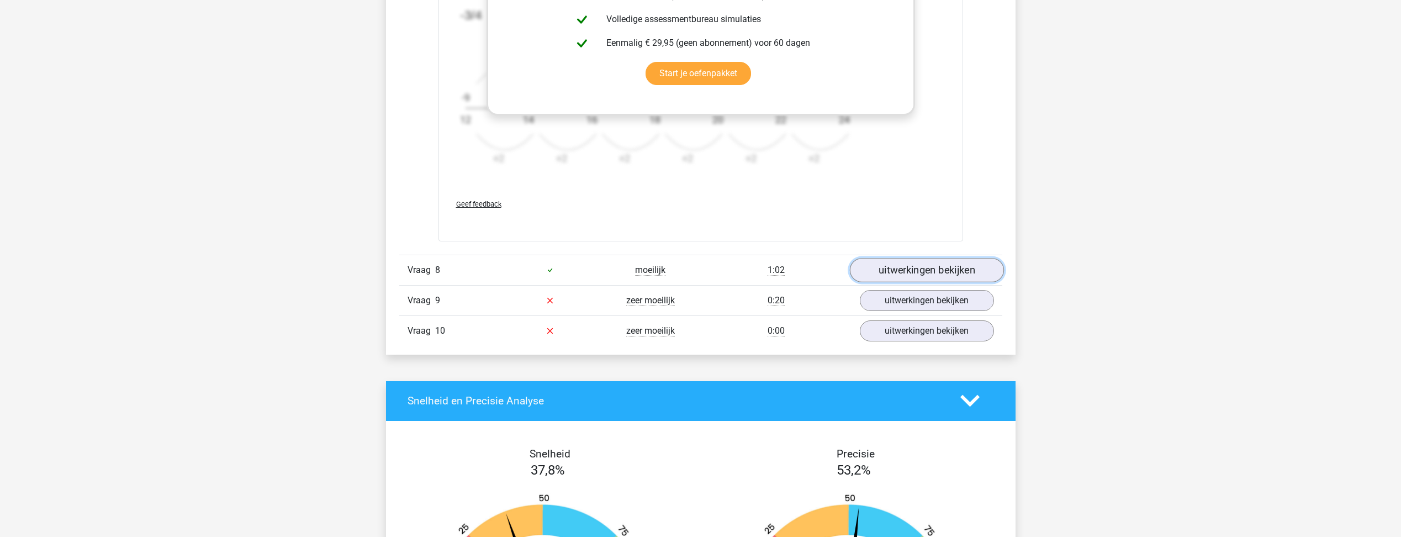
click at [906, 272] on link "uitwerkingen bekijken" at bounding box center [927, 270] width 154 height 24
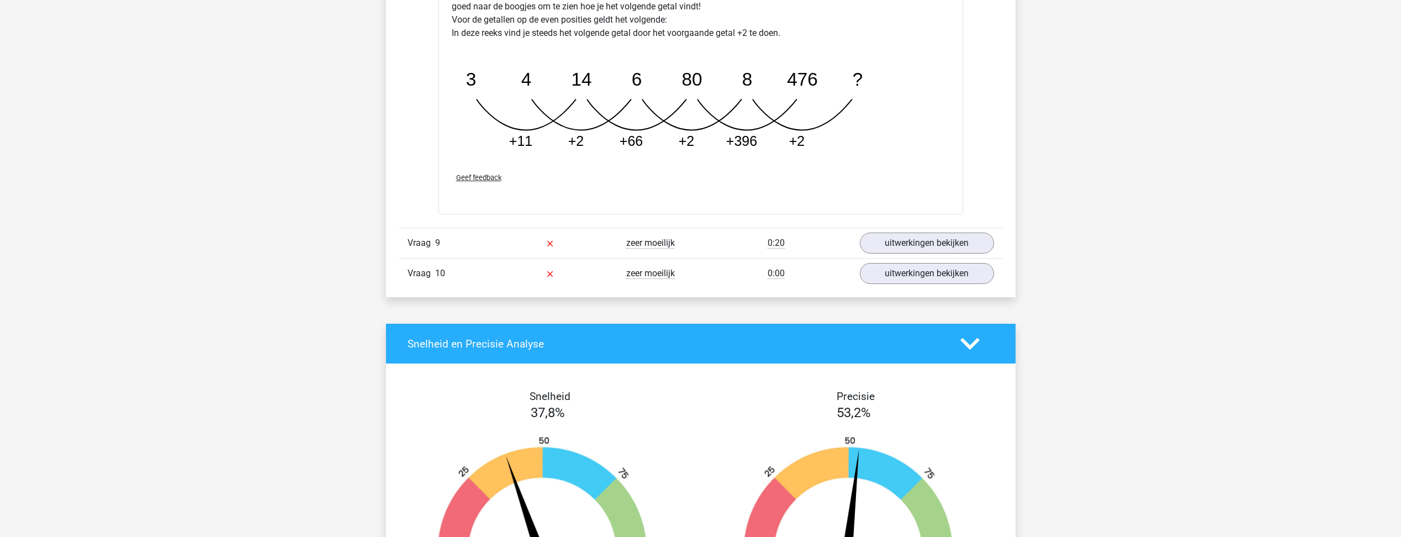
scroll to position [3480, 0]
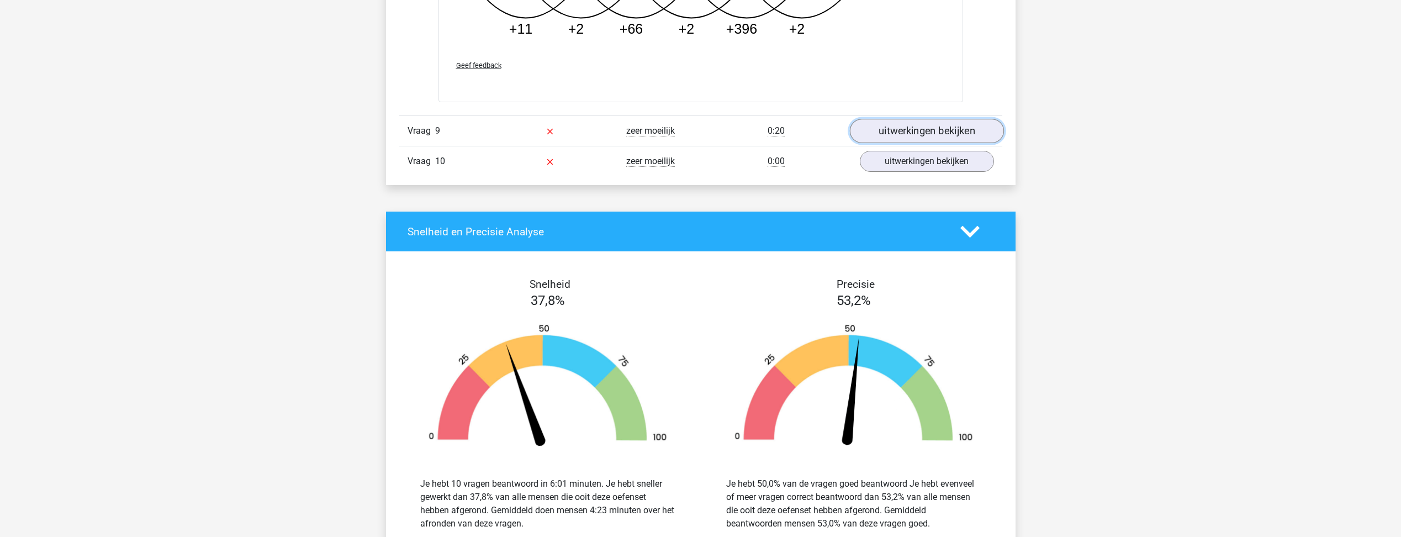
click at [909, 131] on link "uitwerkingen bekijken" at bounding box center [927, 131] width 154 height 24
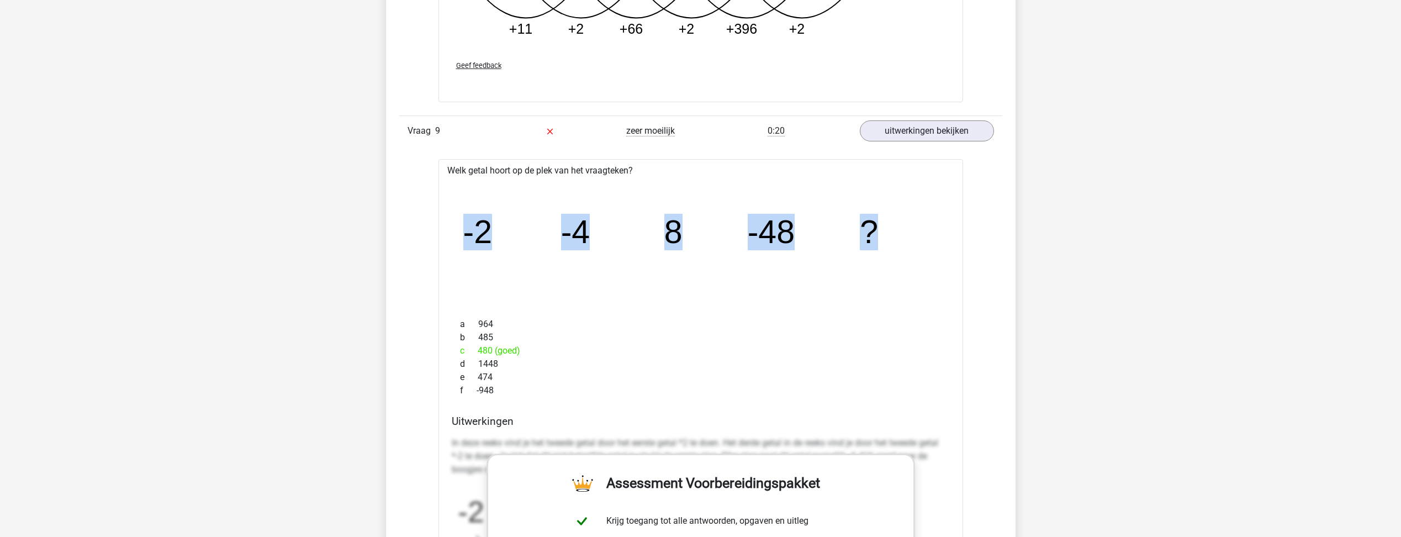
drag, startPoint x: 467, startPoint y: 235, endPoint x: 886, endPoint y: 225, distance: 418.8
click at [886, 225] on icon "image/svg+xml -2 -4 8 -48 ?" at bounding box center [700, 243] width 489 height 123
drag, startPoint x: 886, startPoint y: 225, endPoint x: 866, endPoint y: 229, distance: 20.9
copy g "-2 -4 8 -48 ?"
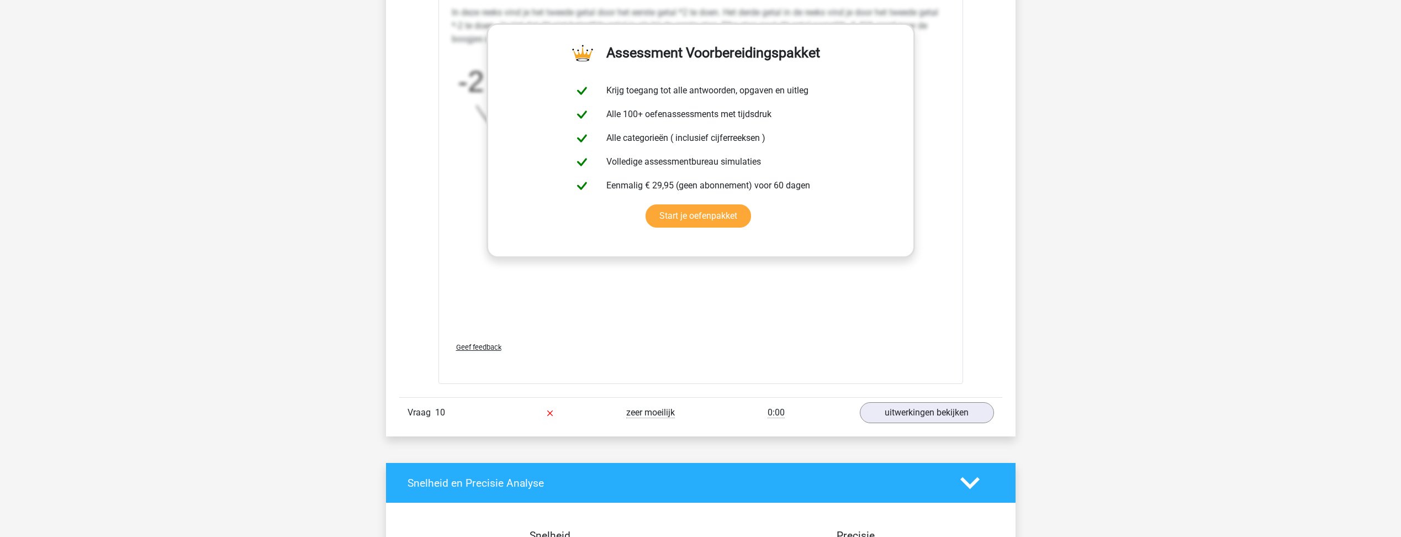
scroll to position [3977, 0]
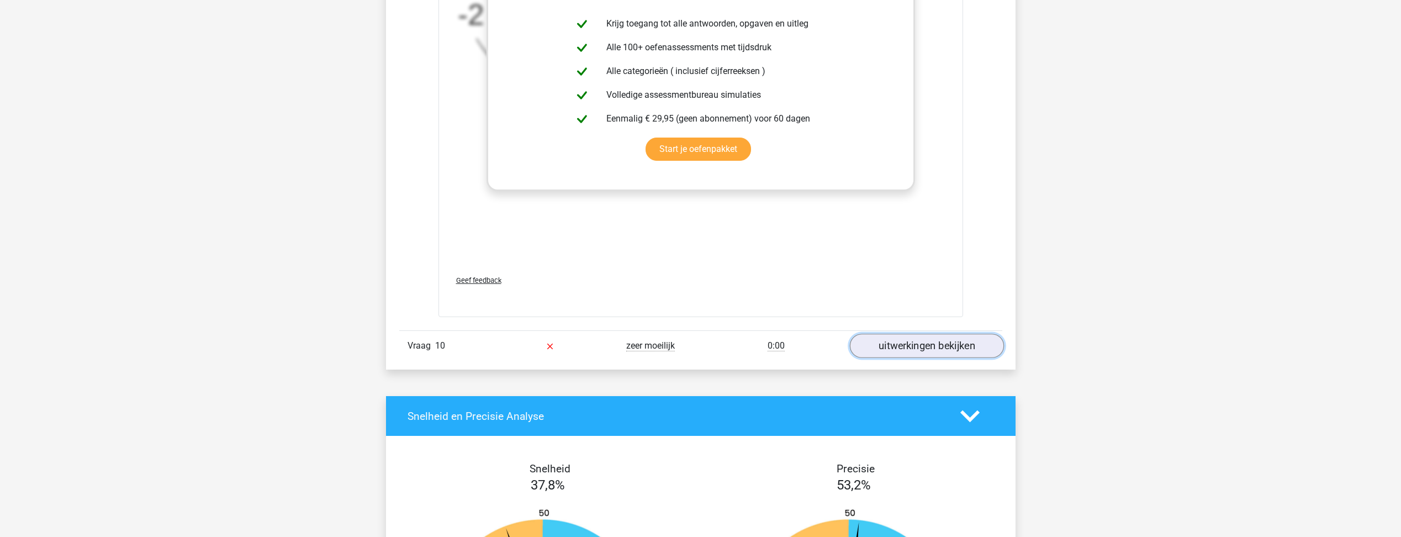
click at [895, 342] on link "uitwerkingen bekijken" at bounding box center [927, 346] width 154 height 24
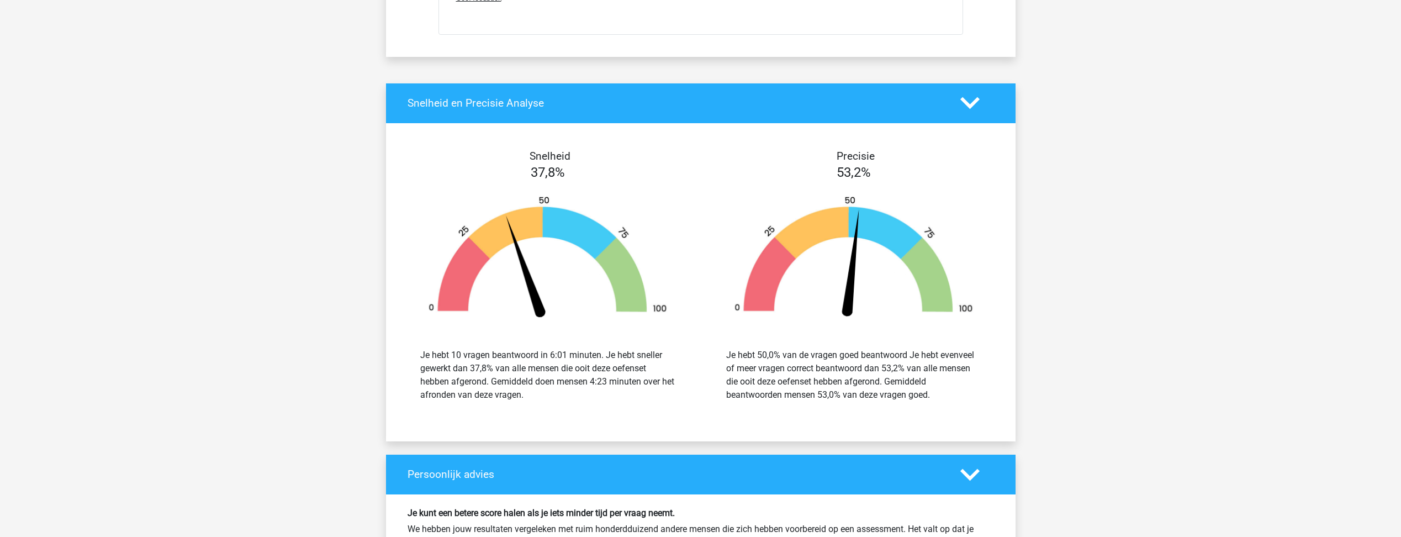
scroll to position [4585, 0]
